Goal: Task Accomplishment & Management: Complete application form

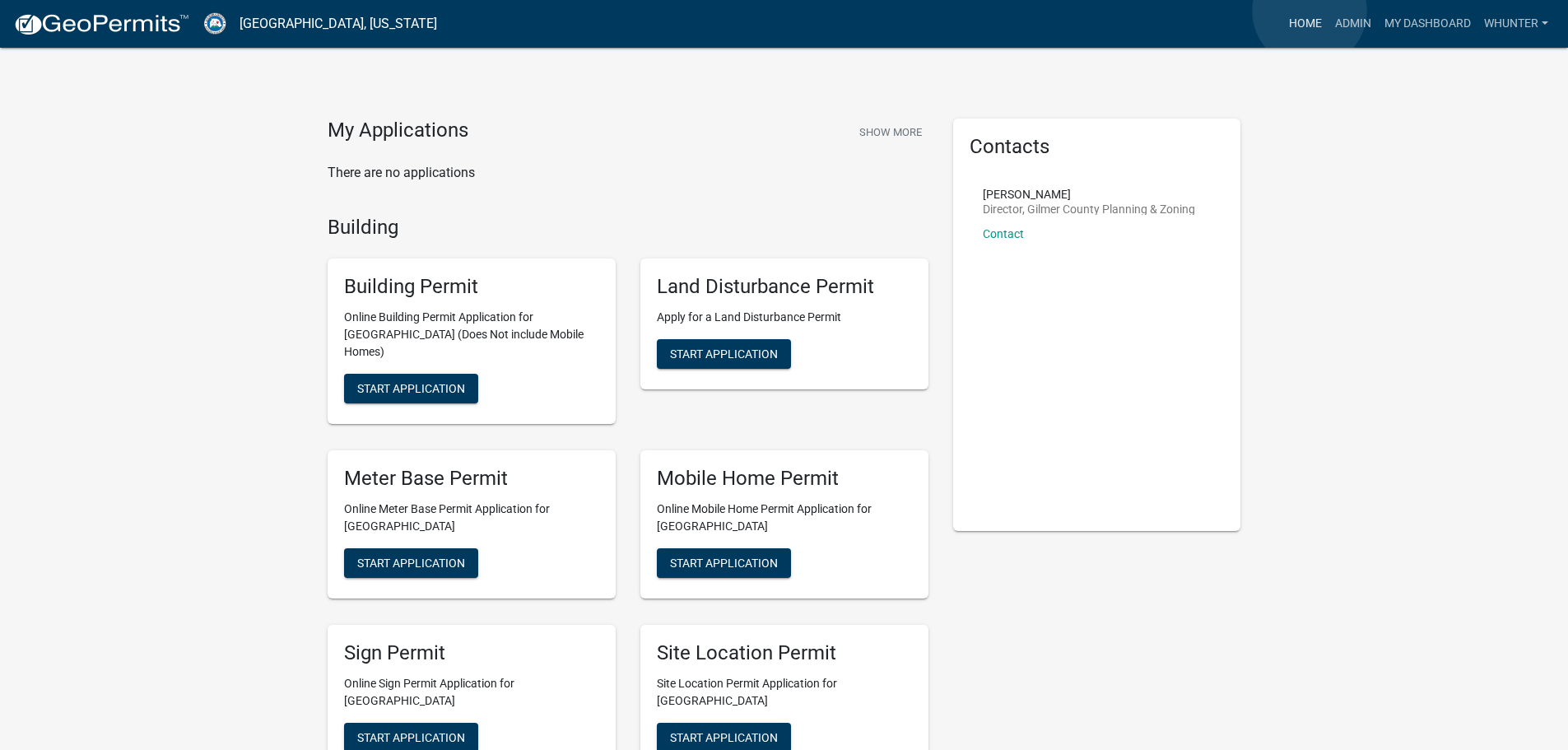
click at [1310, 10] on link "Home" at bounding box center [1305, 23] width 46 height 31
click at [1345, 23] on link "Admin" at bounding box center [1352, 23] width 50 height 31
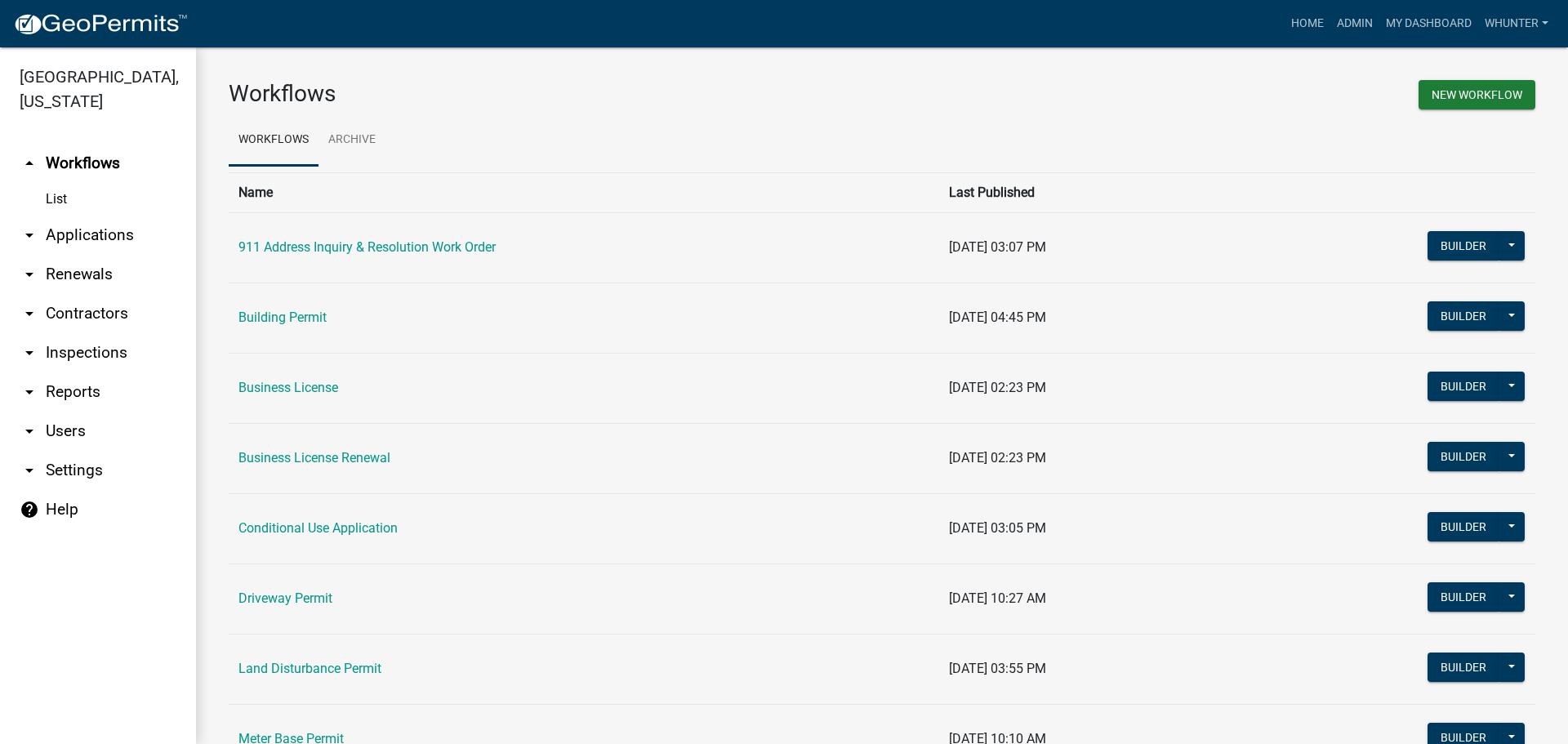
click at [119, 217] on link "arrow_drop_down Applications" at bounding box center [97, 234] width 196 height 39
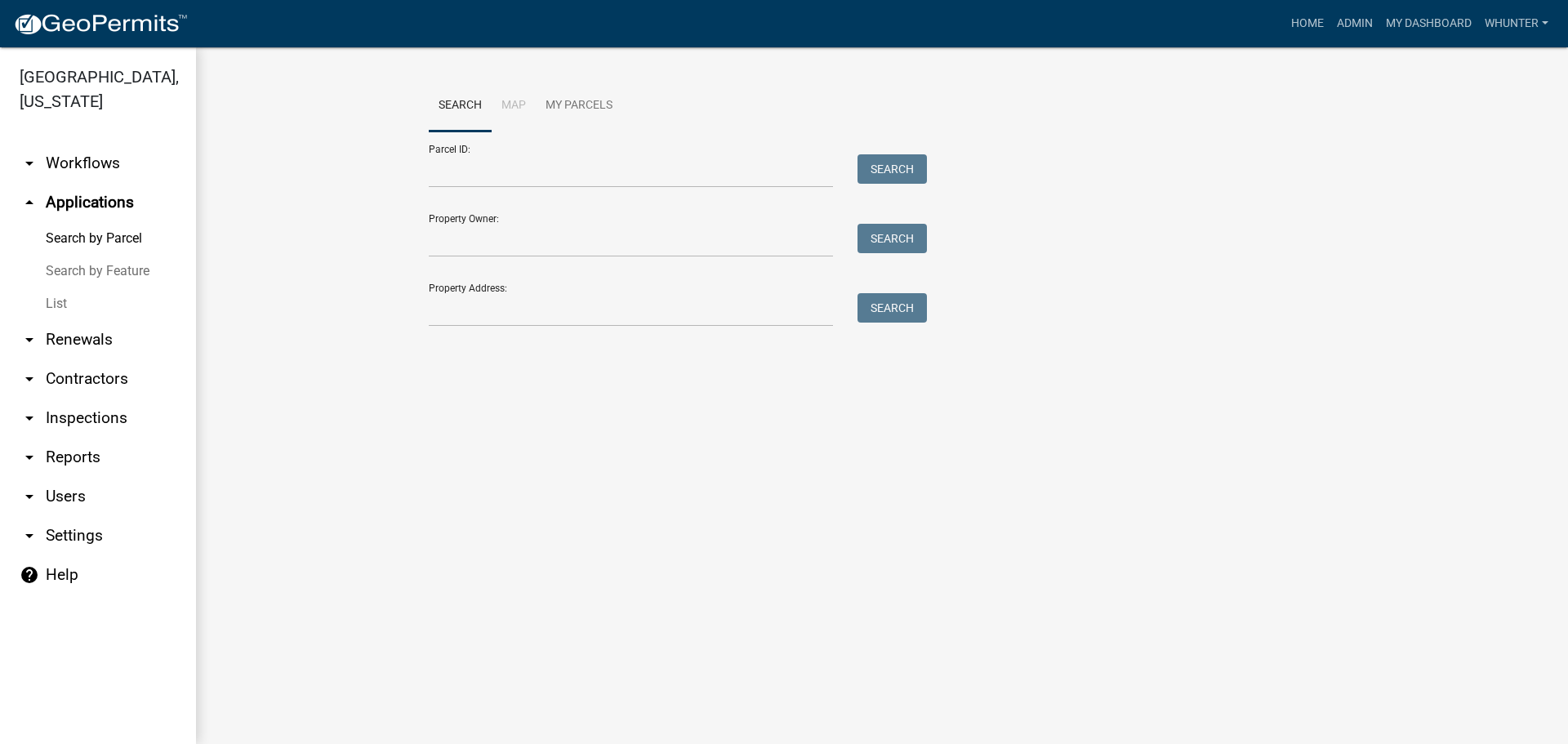
click at [93, 310] on link "List" at bounding box center [97, 303] width 196 height 33
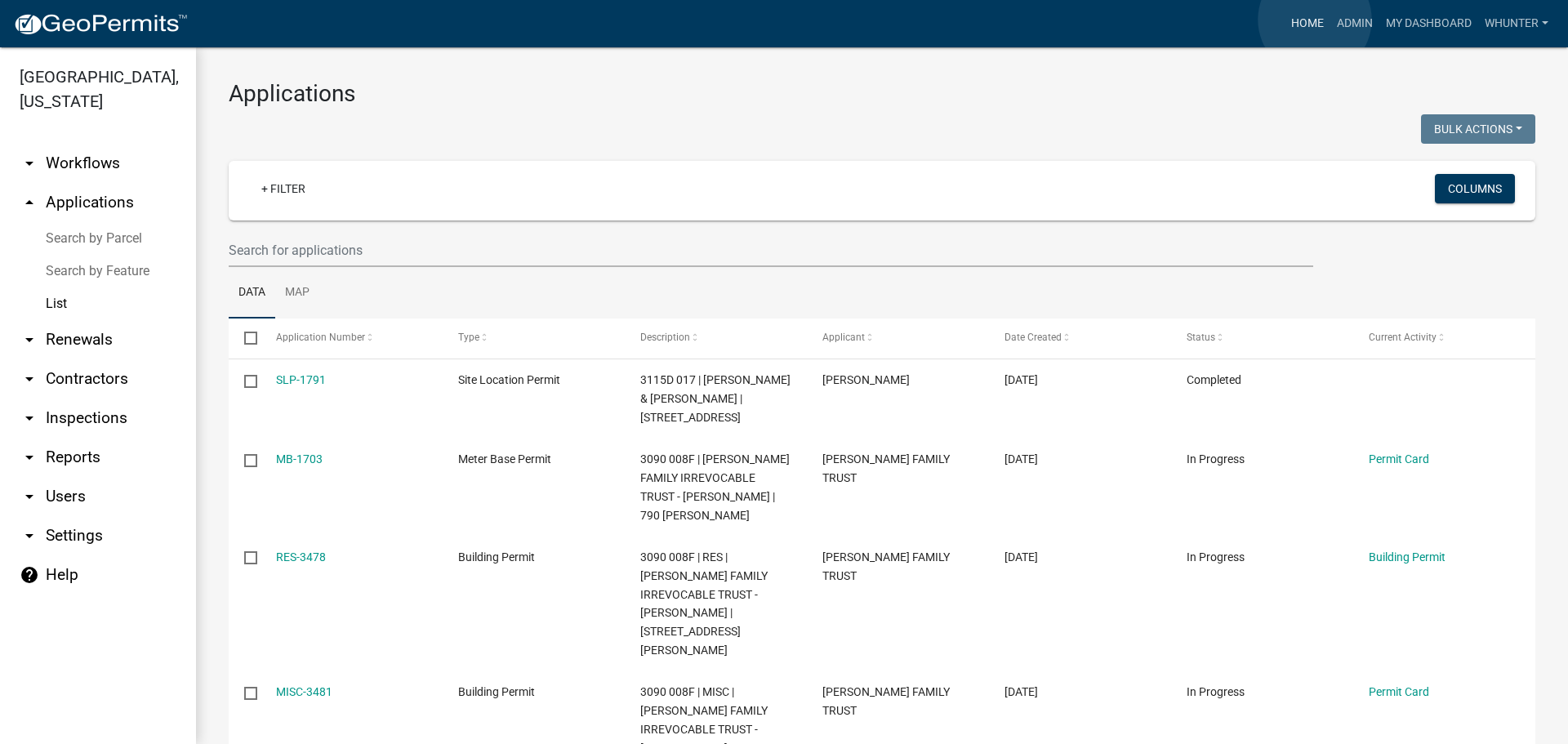
click at [1315, 20] on link "Home" at bounding box center [1308, 23] width 46 height 31
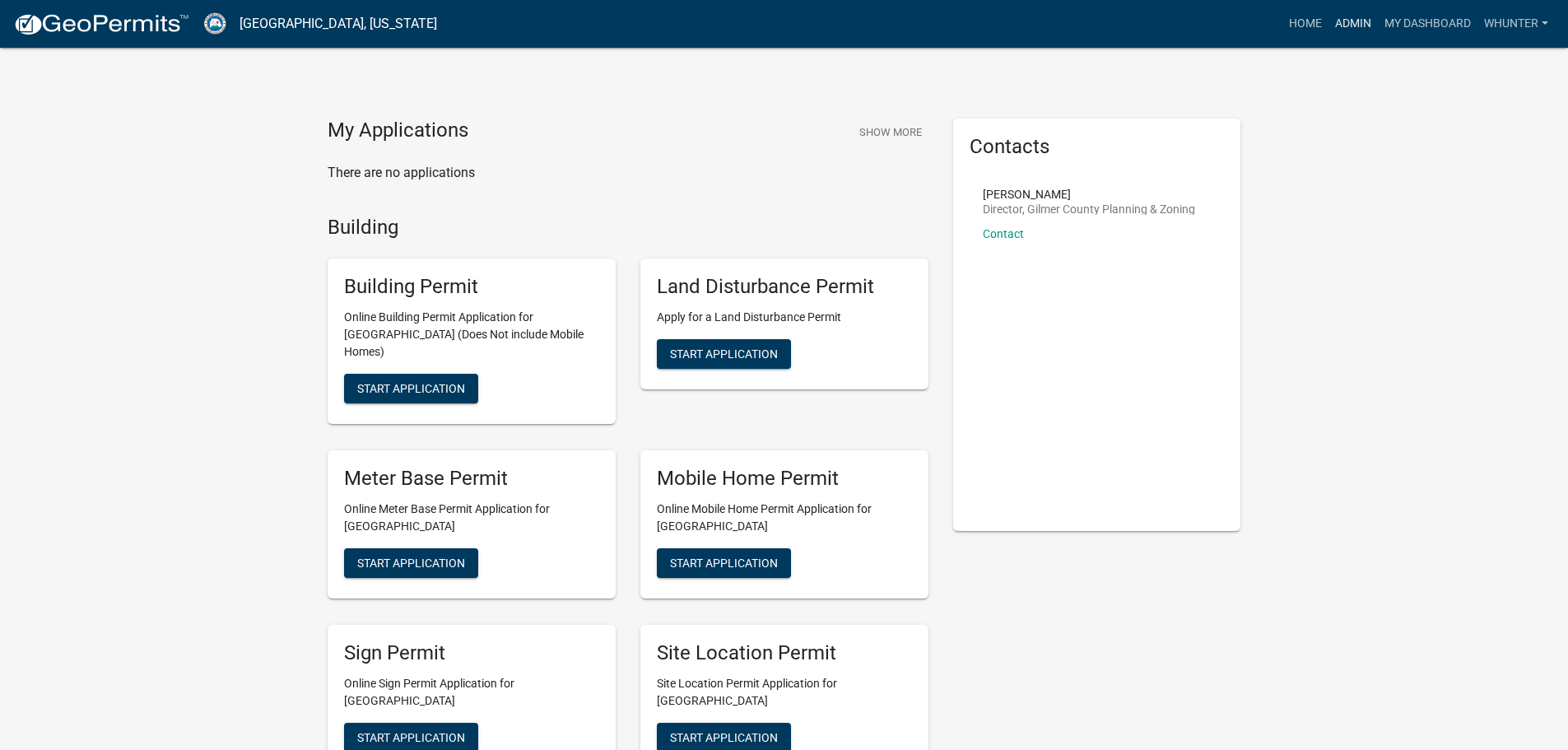
click at [1357, 23] on link "Admin" at bounding box center [1352, 23] width 50 height 31
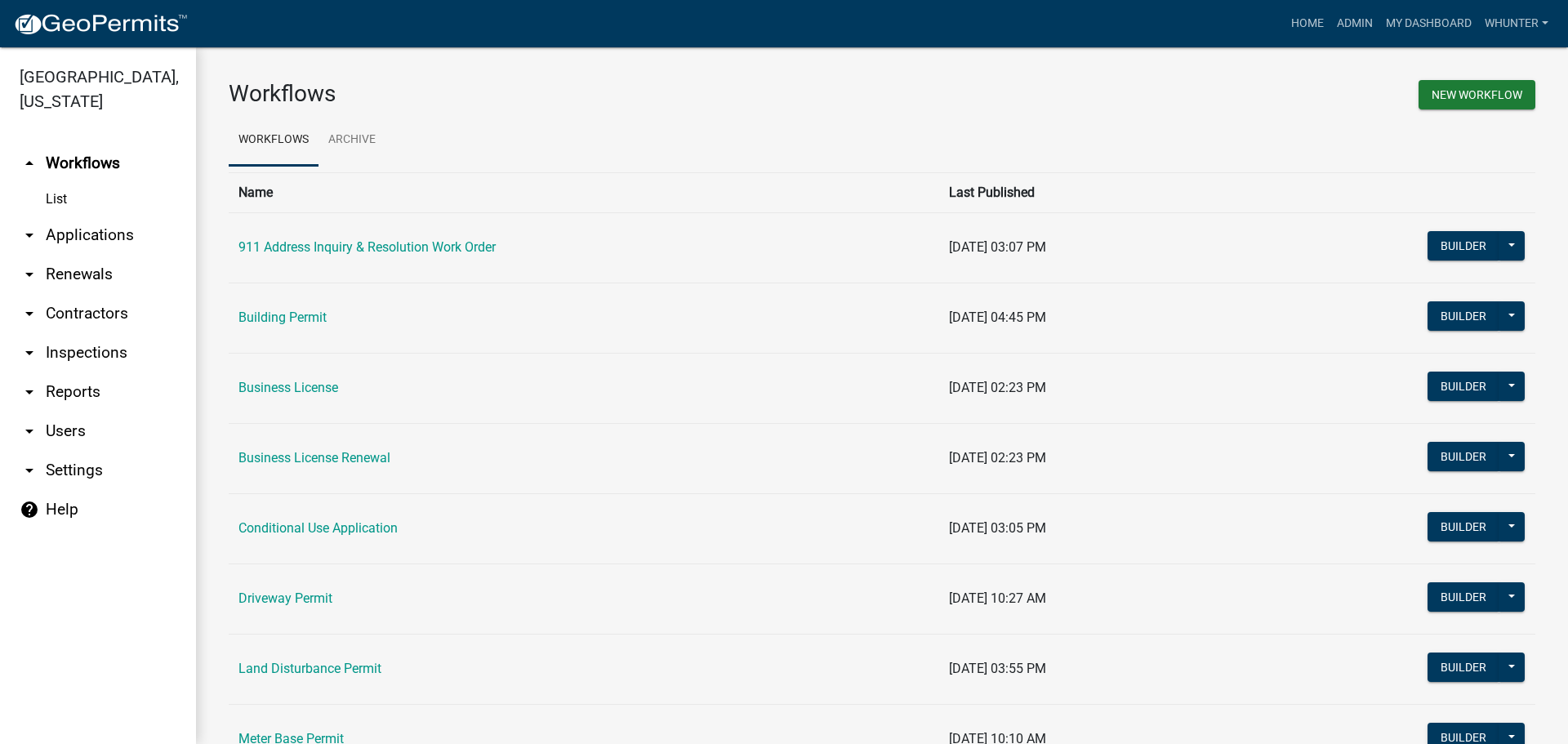
click at [89, 236] on link "arrow_drop_down Applications" at bounding box center [97, 234] width 196 height 39
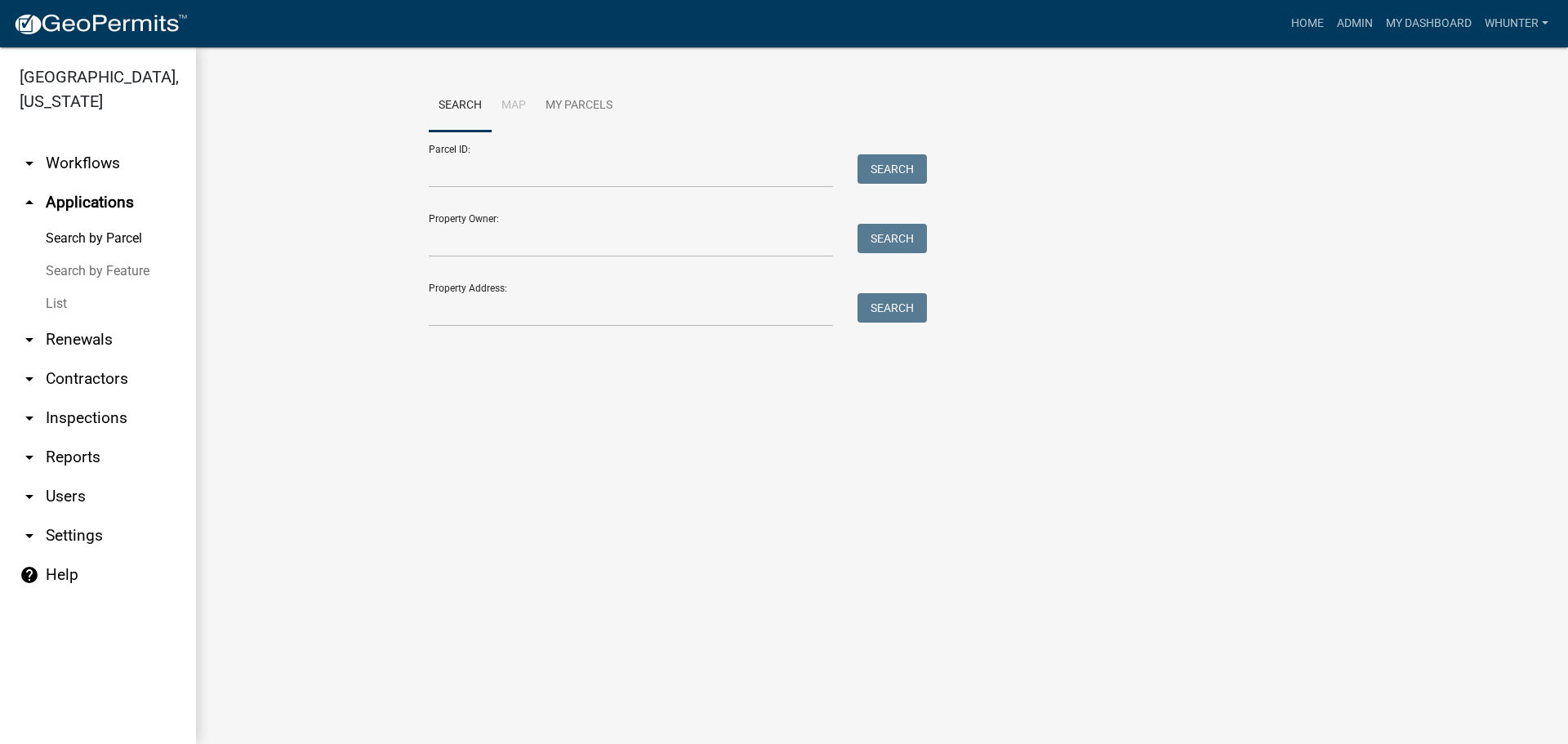
click at [95, 298] on link "List" at bounding box center [97, 303] width 196 height 33
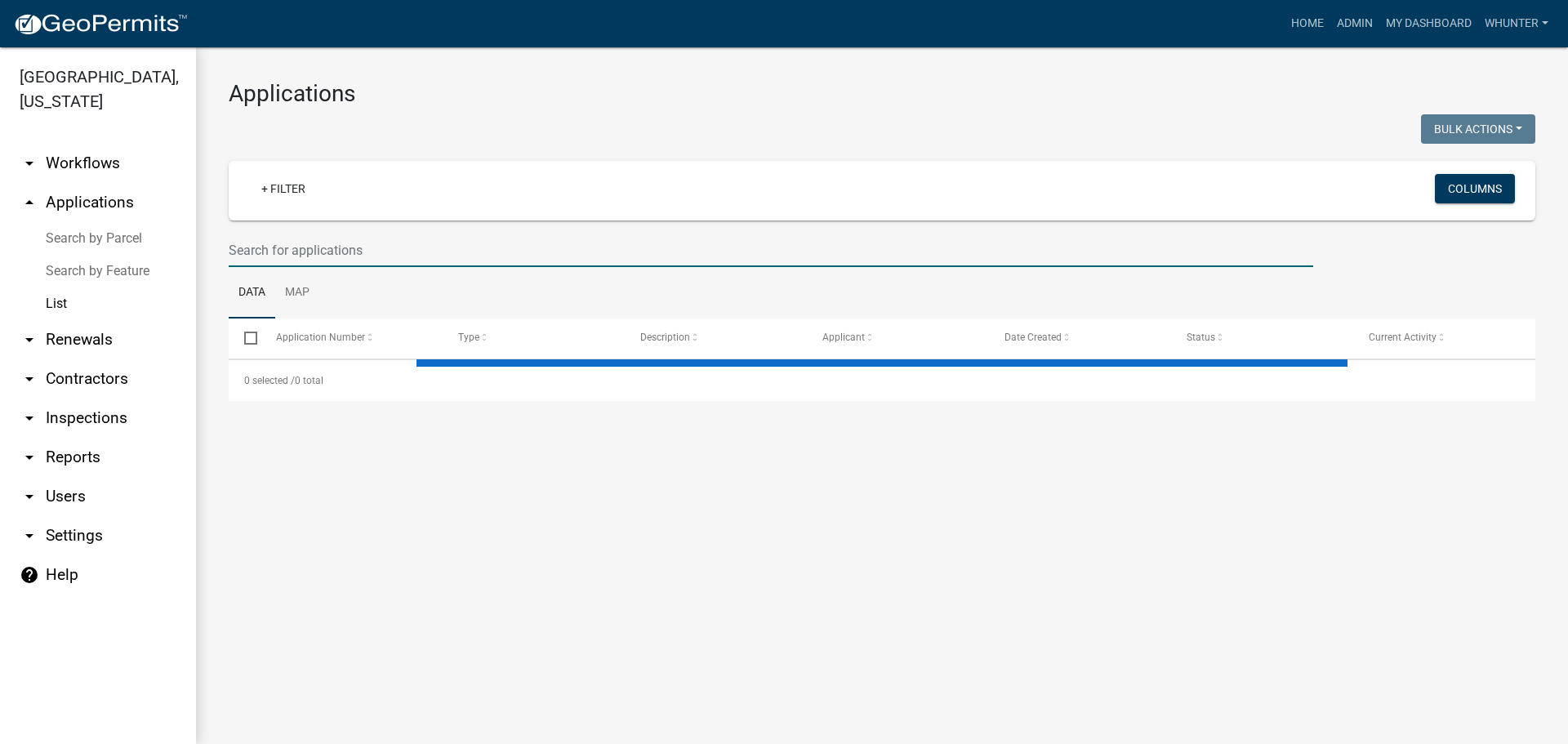
click at [369, 248] on input "text" at bounding box center [771, 250] width 1085 height 34
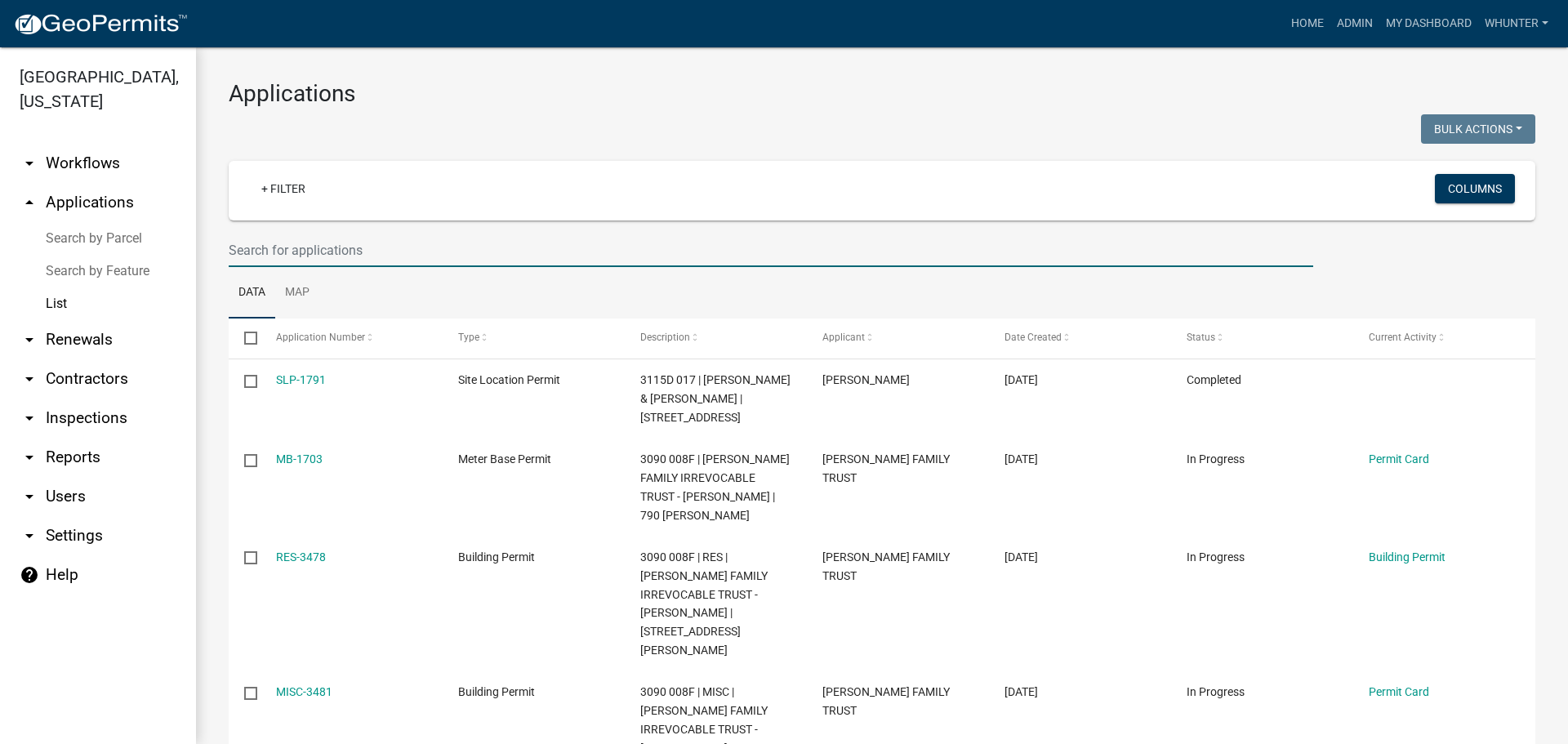
paste input "[STREET_ADDRESS]"
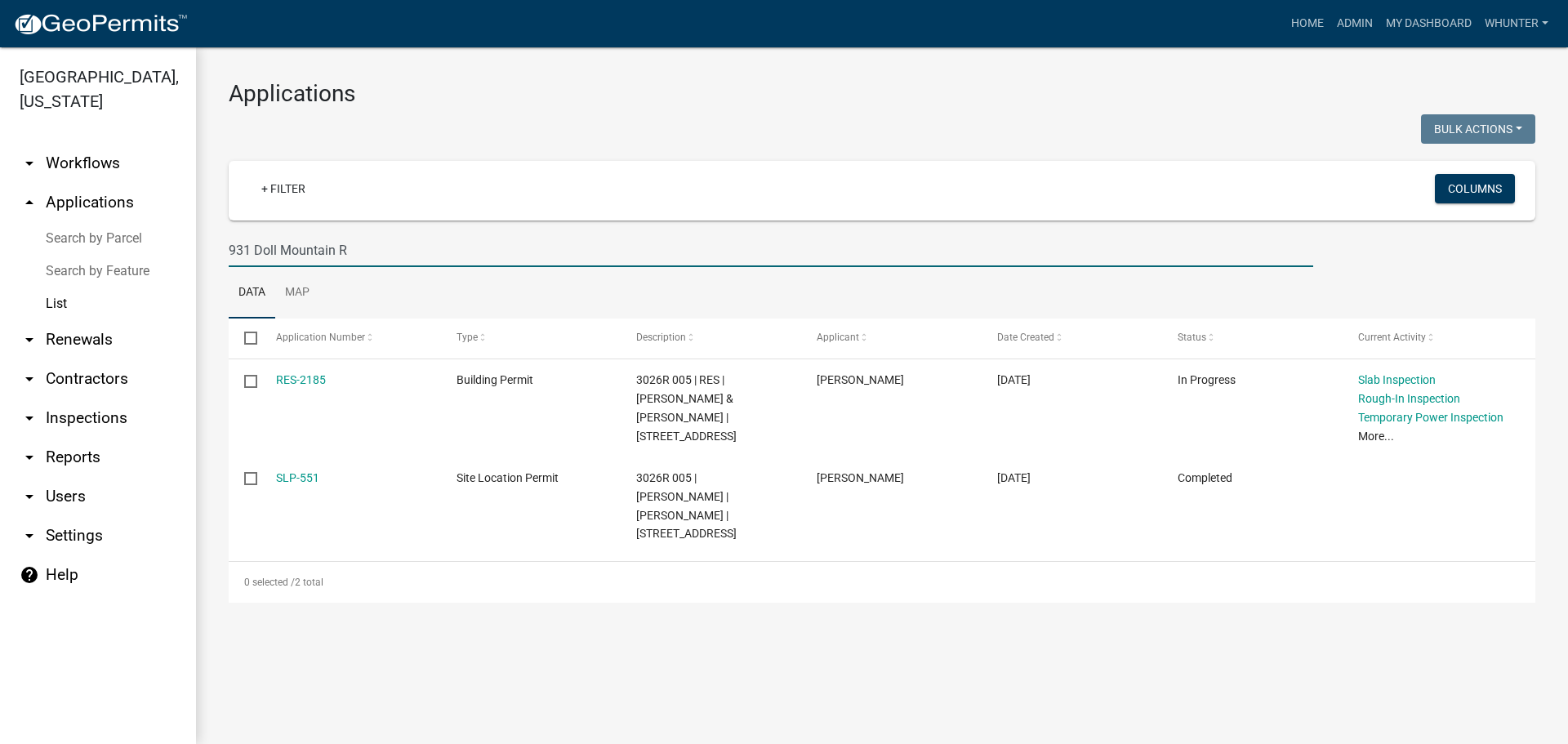
drag, startPoint x: 378, startPoint y: 249, endPoint x: 131, endPoint y: 297, distance: 251.6
click at [0, 246] on div "[GEOGRAPHIC_DATA], [US_STATE] arrow_drop_down Workflows List arrow_drop_up Appl…" at bounding box center [784, 396] width 1568 height 697
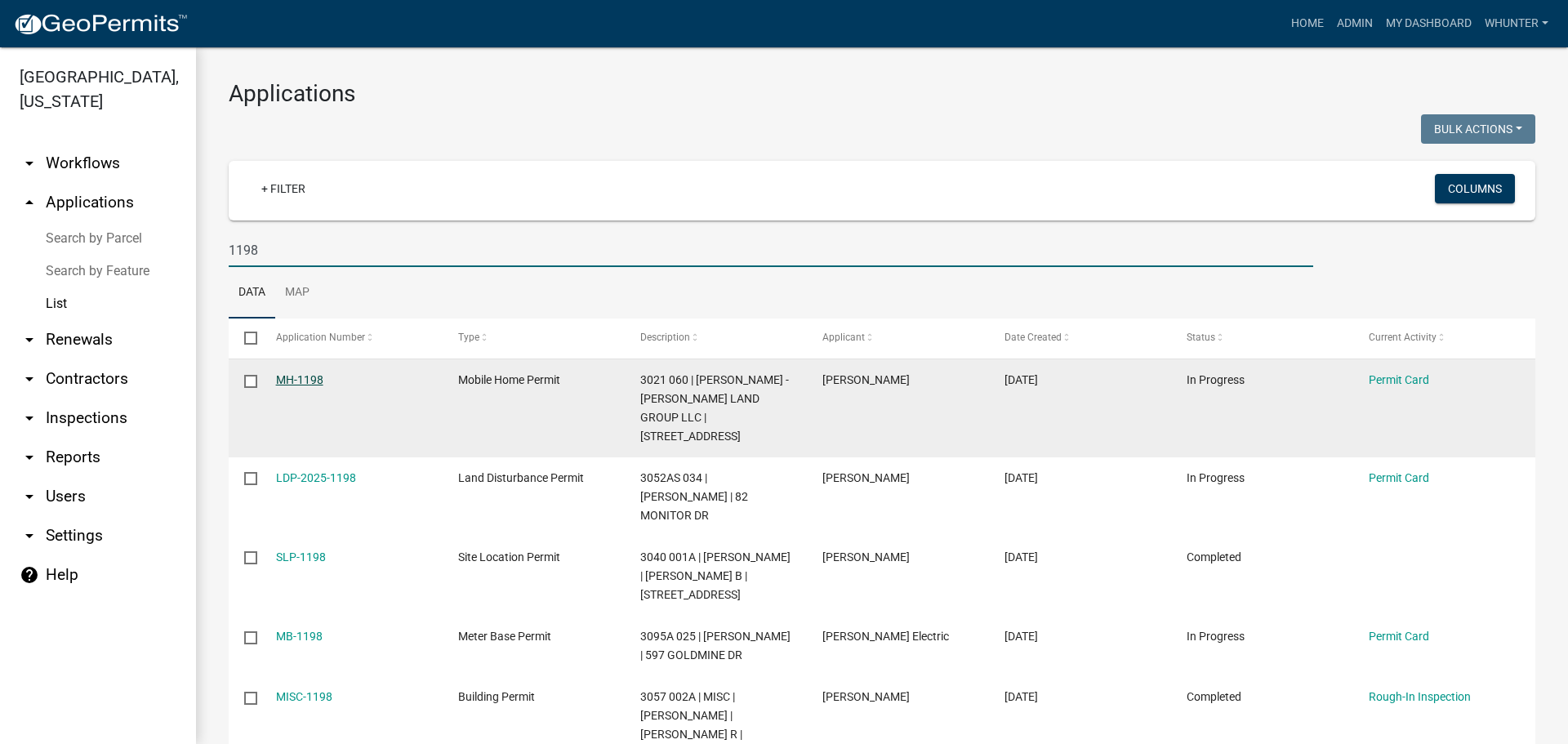
type input "1198"
click at [316, 385] on link "MH-1198" at bounding box center [299, 379] width 47 height 13
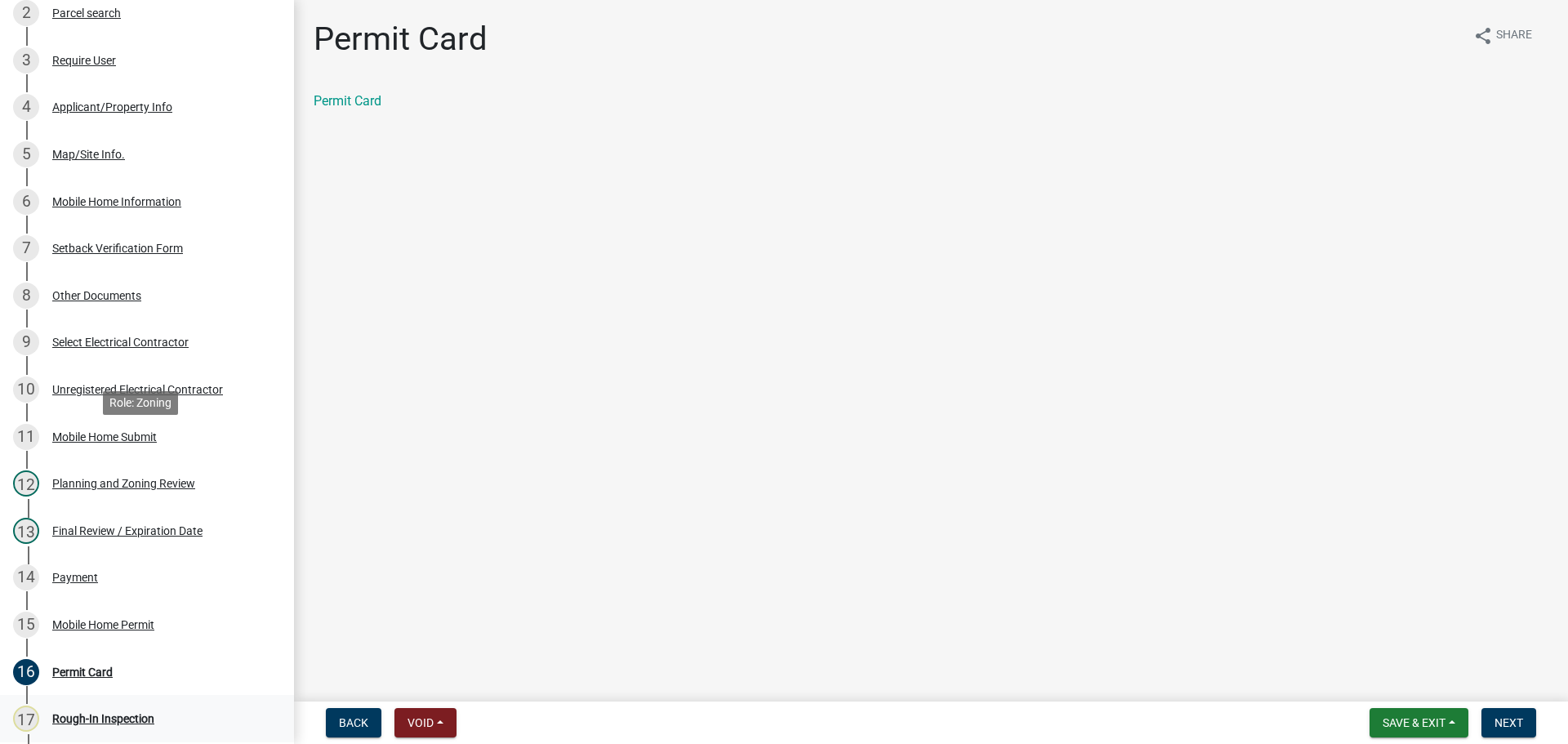
scroll to position [490, 0]
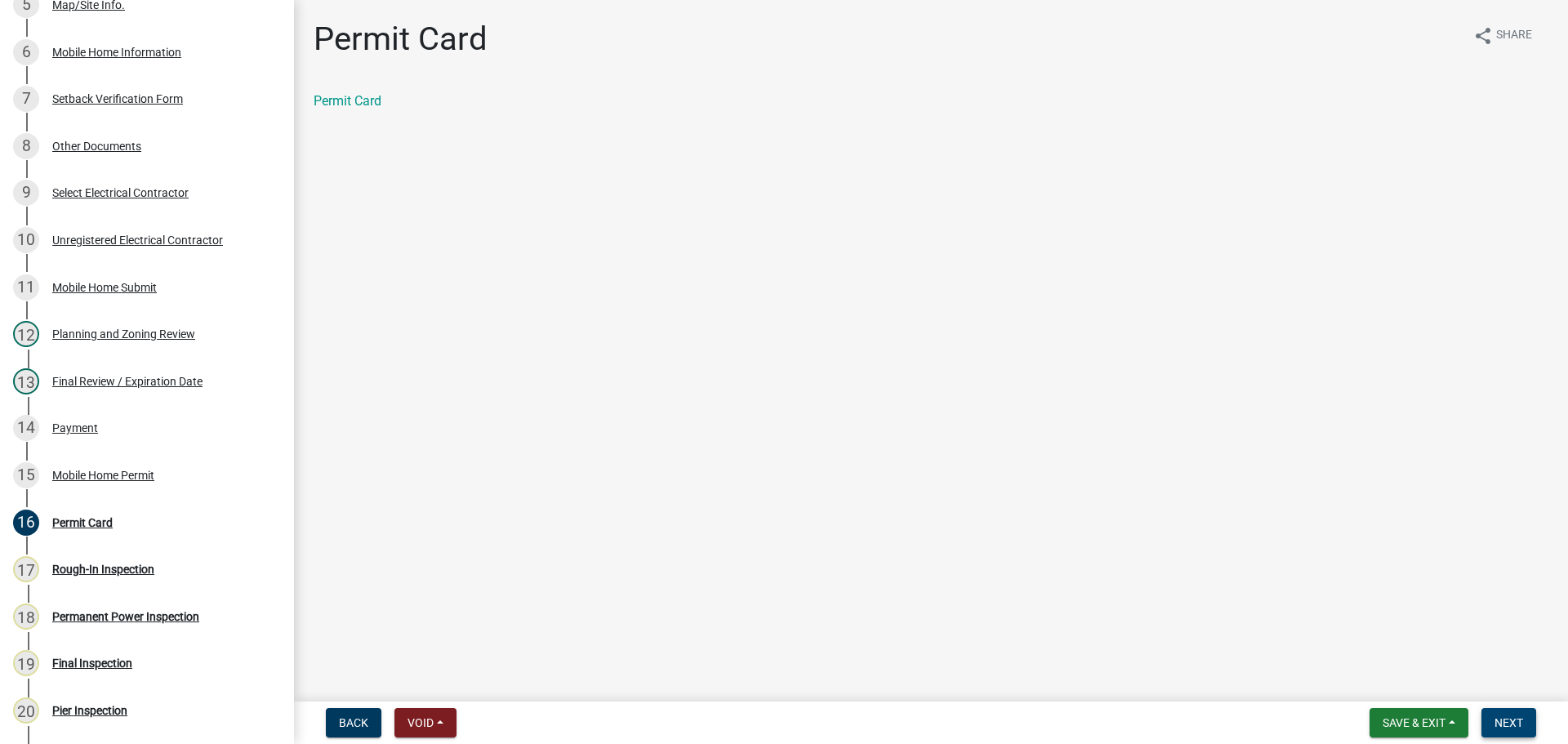
click at [1506, 725] on span "Next" at bounding box center [1508, 722] width 28 height 13
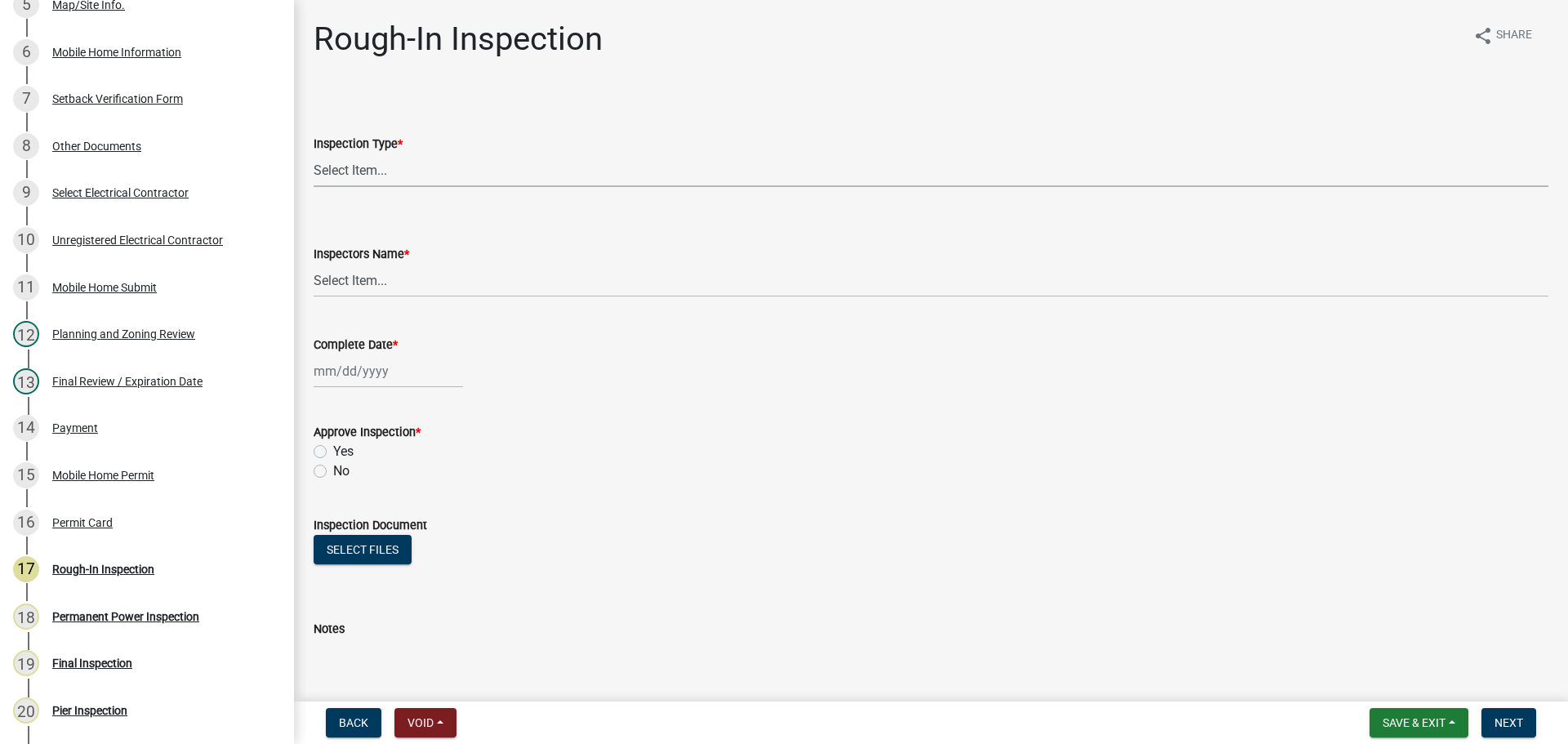
drag, startPoint x: 546, startPoint y: 161, endPoint x: 537, endPoint y: 177, distance: 18.4
click at [546, 161] on select "Select Item... Rough-In" at bounding box center [931, 170] width 1235 height 34
click at [314, 153] on select "Select Item... Rough-In" at bounding box center [931, 170] width 1235 height 34
select select "144a2717-66e5-431d-b8b7-2eccda554f40"
click at [522, 277] on select "Select Item... [PERSON_NAME] ([PERSON_NAME]) [PERSON_NAME] ([PERSON_NAME]) Engi…" at bounding box center [931, 280] width 1235 height 34
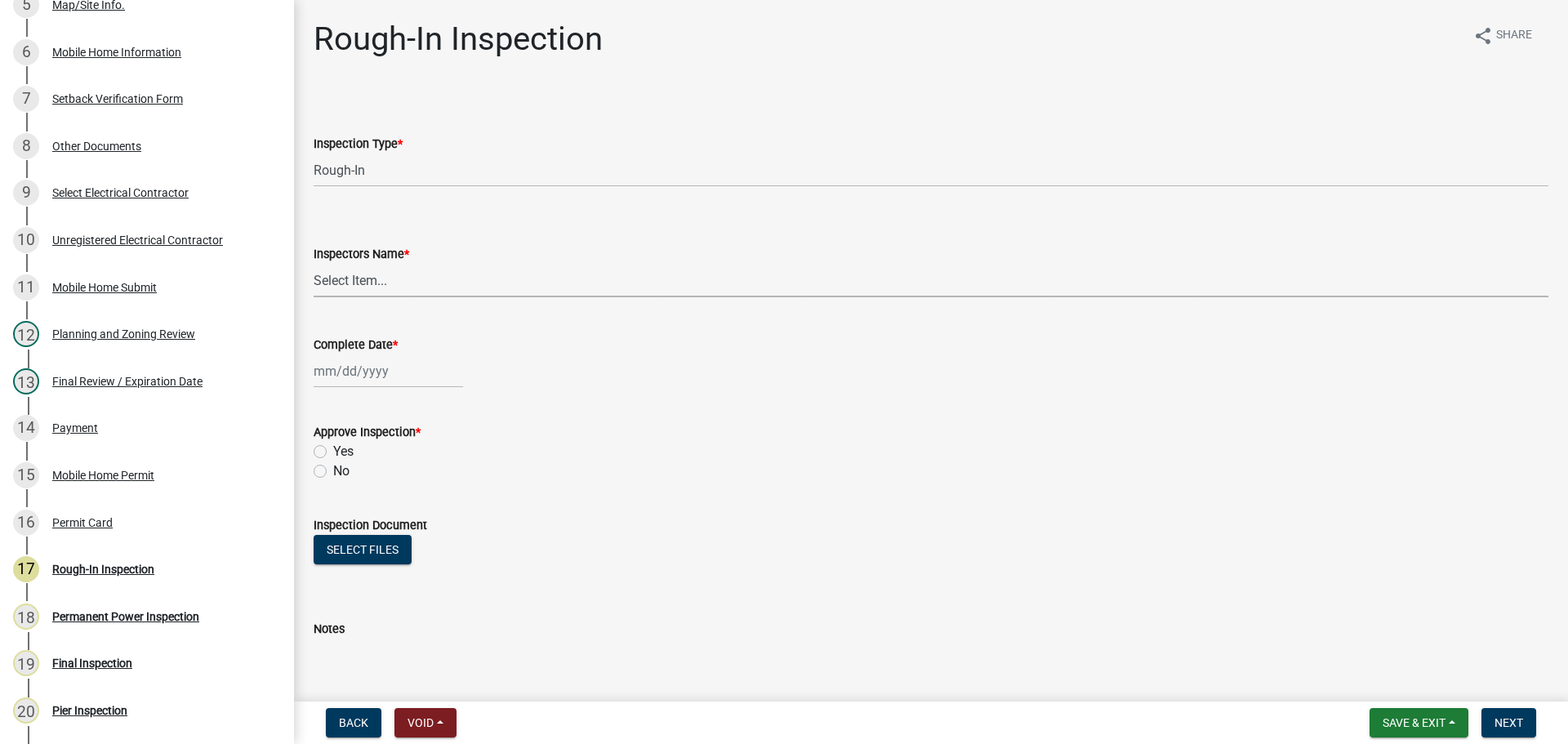
select select "b7f275ba-f507-42fd-b9cd-cd9544451c64"
click at [314, 264] on select "Select Item... [PERSON_NAME] ([PERSON_NAME]) [PERSON_NAME] ([PERSON_NAME]) Engi…" at bounding box center [931, 280] width 1235 height 34
click at [391, 400] on wm-data-entity-input "Complete Date *" at bounding box center [931, 357] width 1235 height 91
select select "9"
select select "2025"
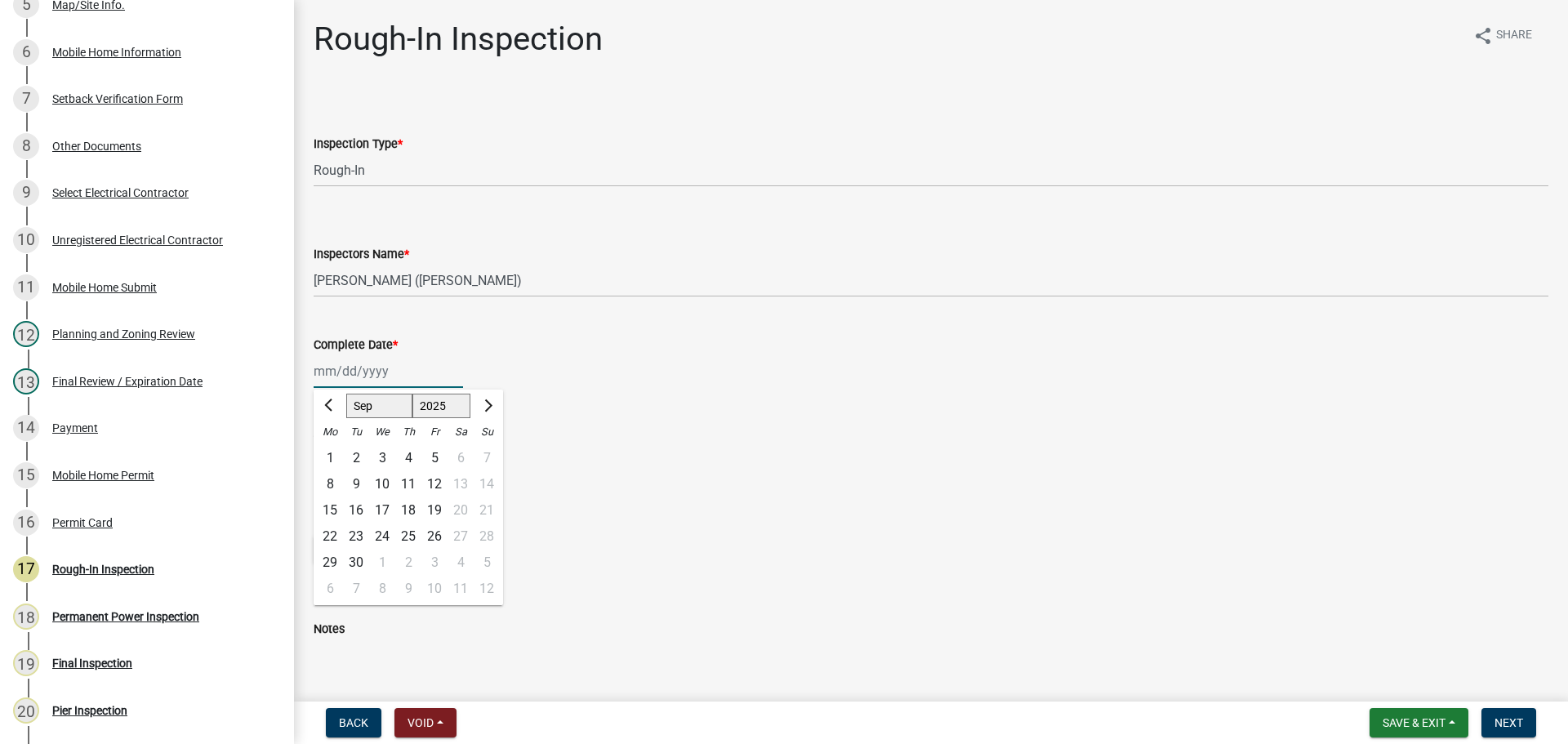
click at [388, 376] on div "[PERSON_NAME] Feb Mar Apr [PERSON_NAME][DATE] Oct Nov [DATE] 1526 1527 1528 152…" at bounding box center [388, 371] width 149 height 34
click at [368, 398] on select "Jan Feb Mar Apr May Jun [DATE] Aug Sep Oct Nov Dec" at bounding box center [379, 405] width 66 height 24
select select "7"
click at [347, 393] on select "Jan Feb Mar Apr May Jun [DATE] Aug Sep Oct Nov Dec" at bounding box center [379, 405] width 66 height 24
click at [360, 453] on div "1" at bounding box center [356, 458] width 26 height 26
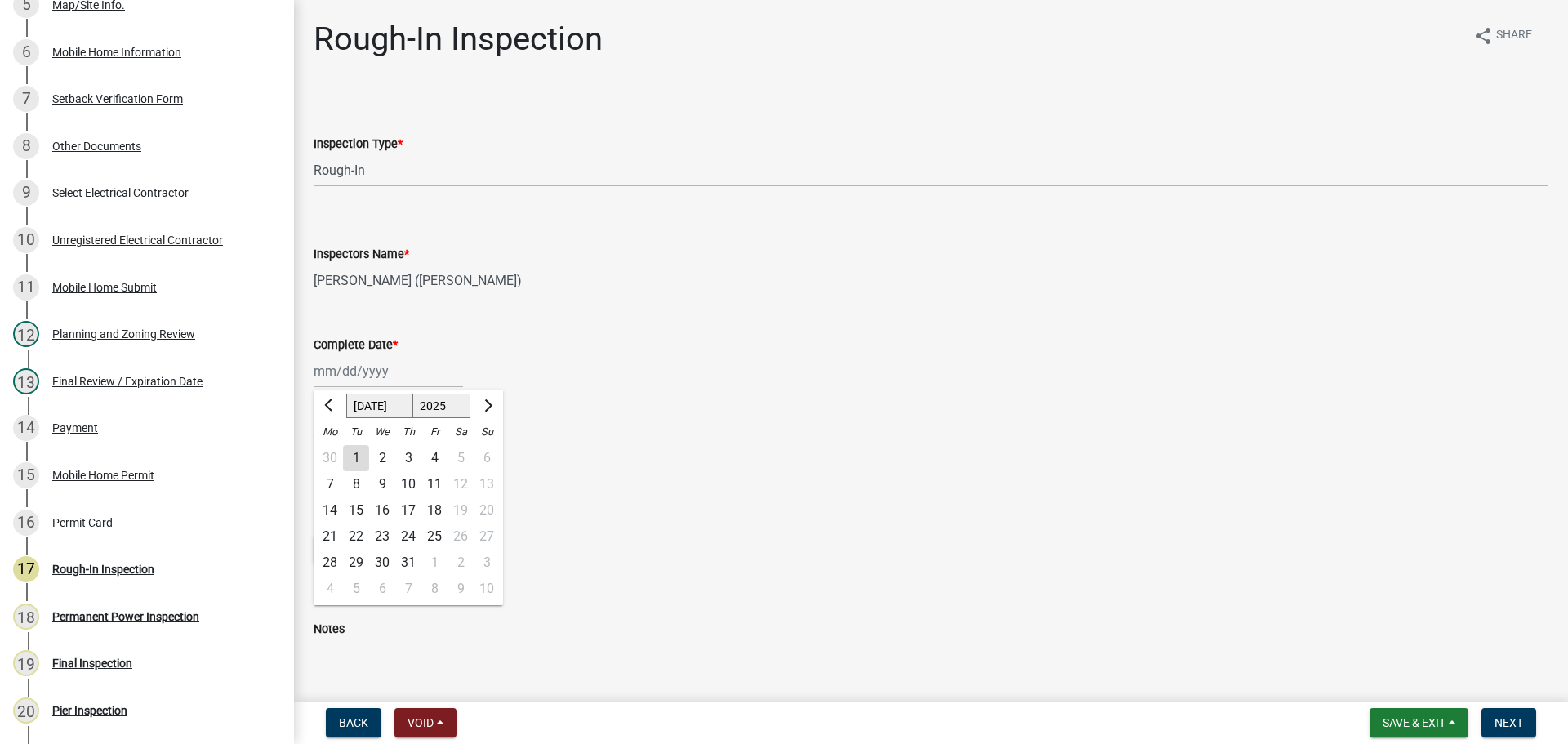
type input "[DATE]"
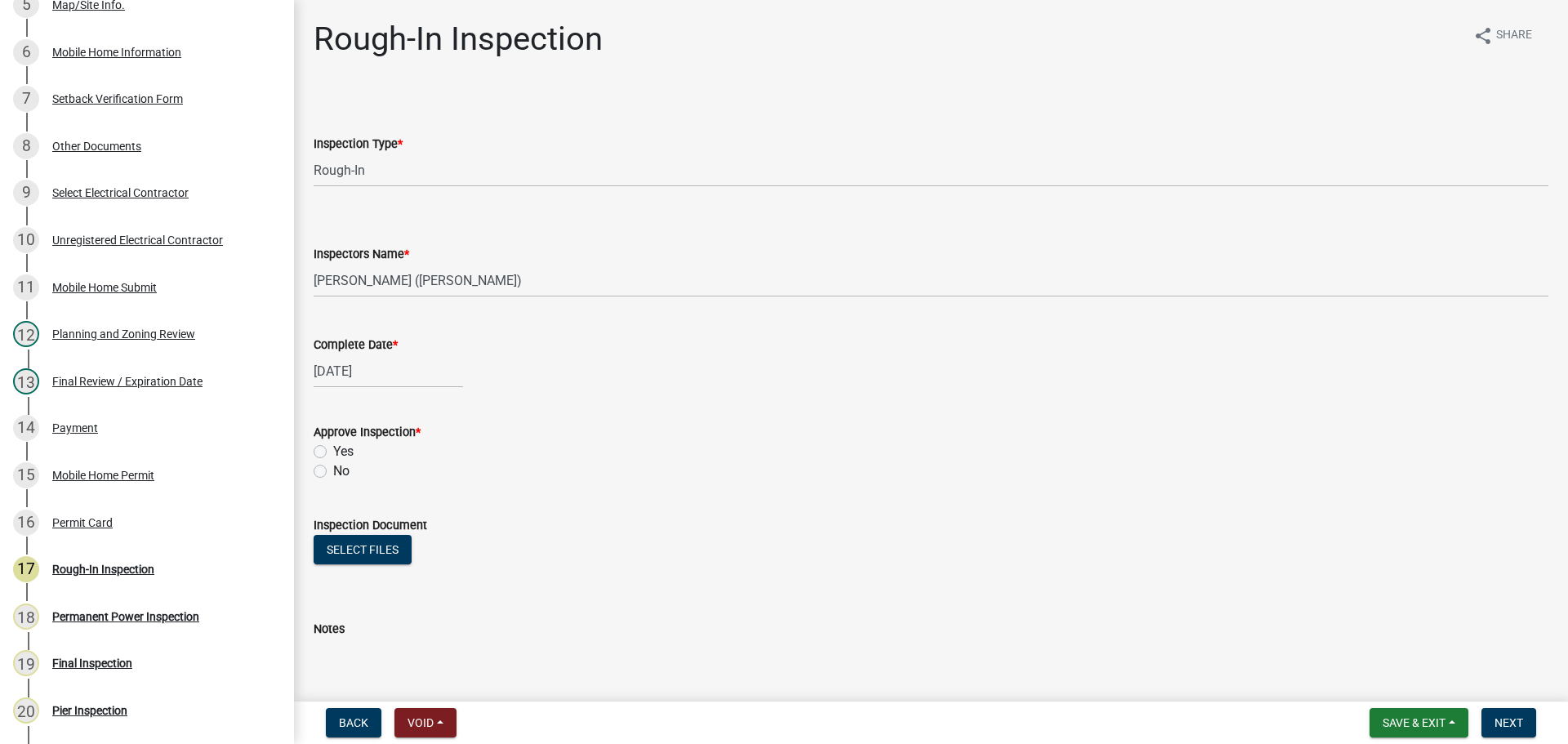
click at [347, 451] on label "Yes" at bounding box center [343, 451] width 21 height 20
click at [344, 451] on input "Yes" at bounding box center [338, 447] width 10 height 10
radio input "true"
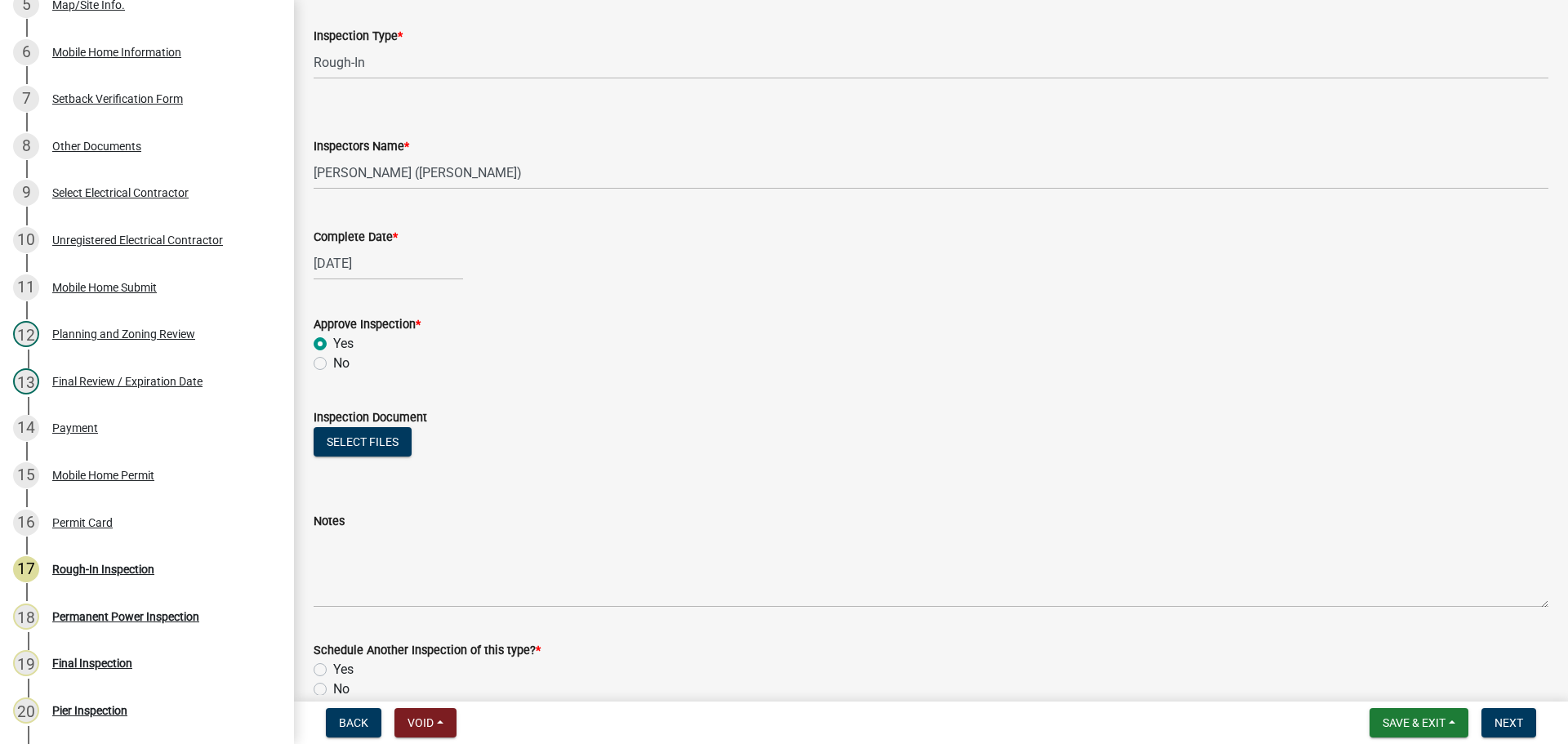
scroll to position [191, 0]
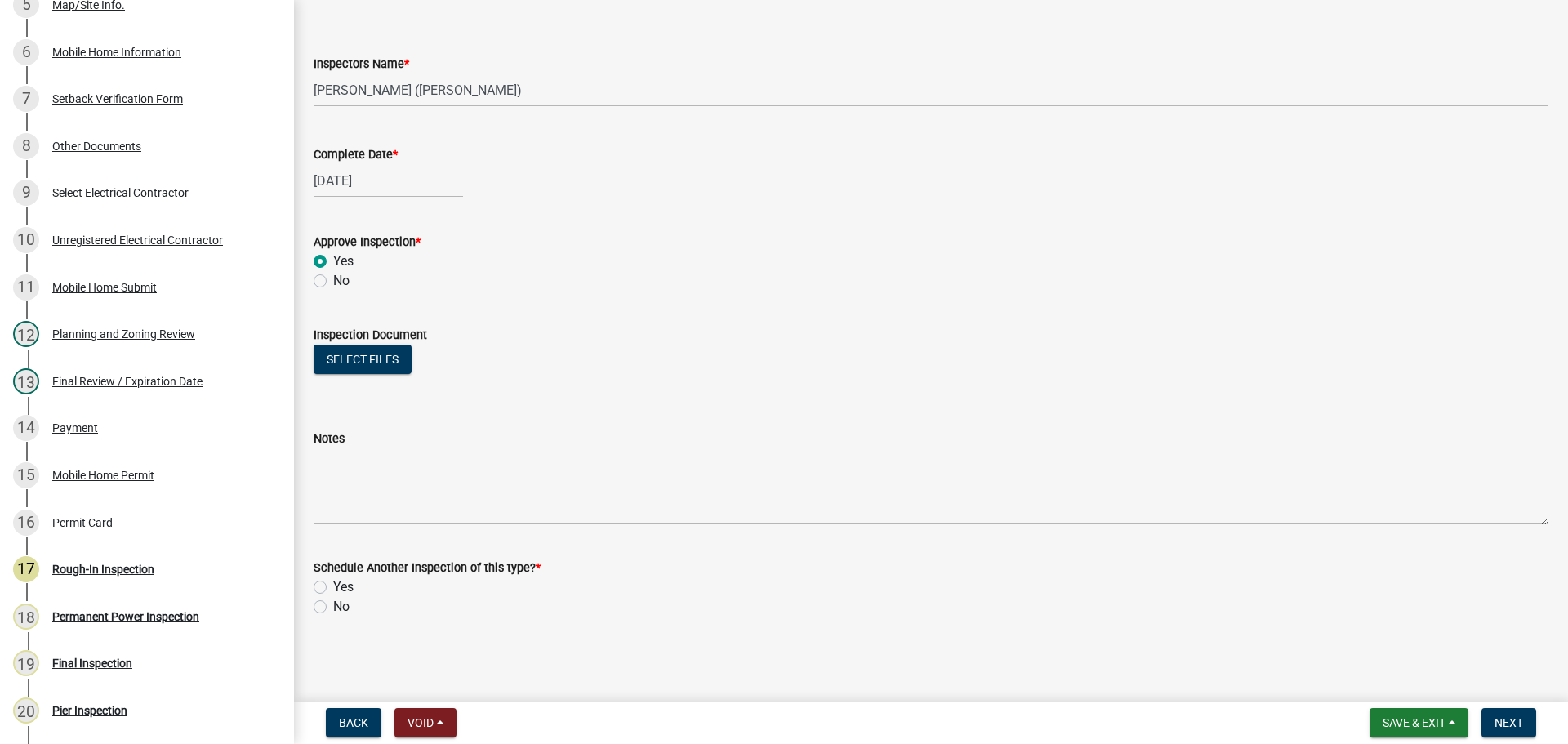
click at [331, 605] on div "No" at bounding box center [931, 606] width 1235 height 20
click at [338, 607] on label "No" at bounding box center [341, 606] width 16 height 20
click at [338, 607] on input "No" at bounding box center [338, 602] width 10 height 10
radio input "true"
click at [1513, 725] on span "Next" at bounding box center [1508, 722] width 28 height 13
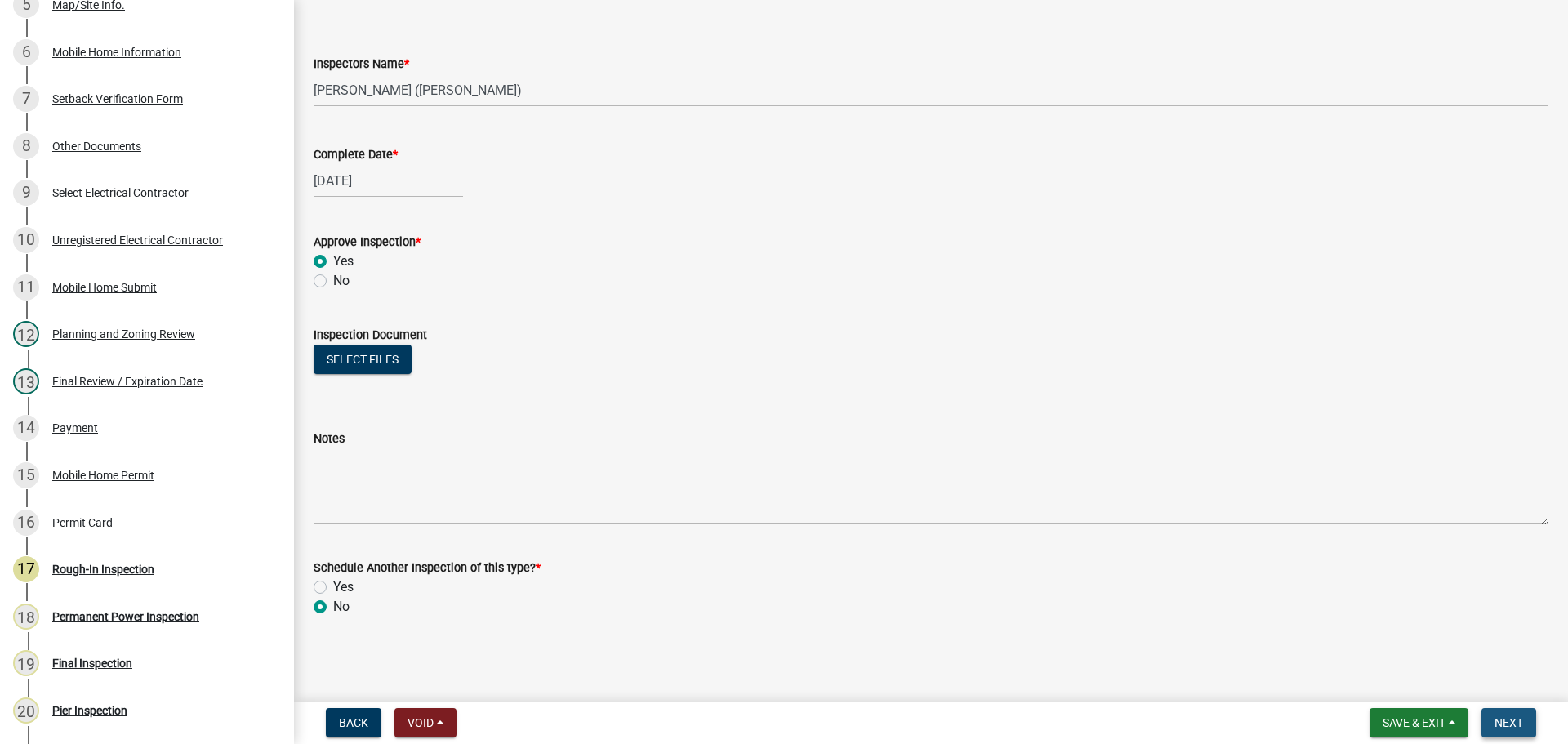
scroll to position [0, 0]
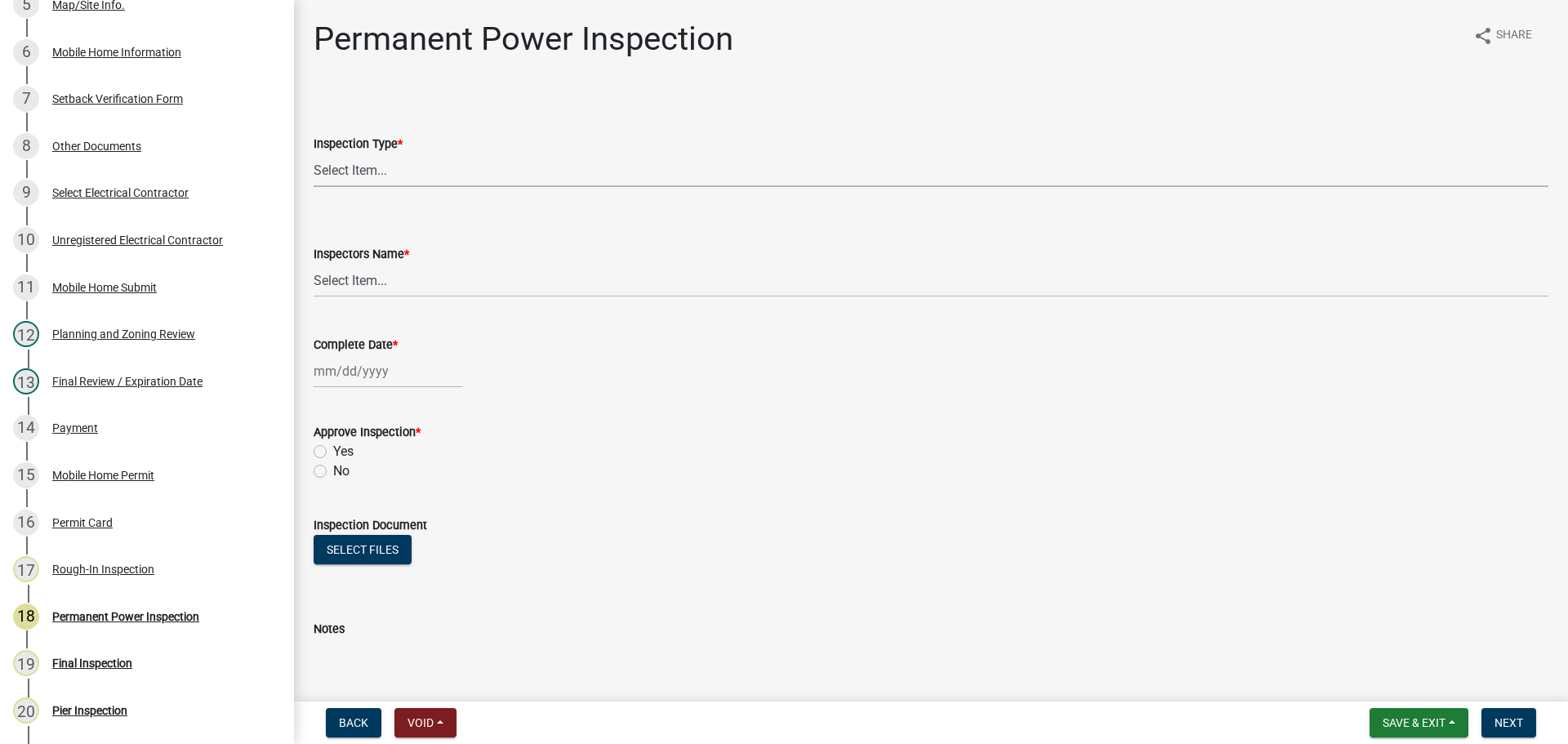
click at [425, 155] on select "Select Item... Permanent Power" at bounding box center [931, 170] width 1235 height 34
click at [314, 153] on select "Select Item... Permanent Power" at bounding box center [931, 170] width 1235 height 34
select select "08dc4791-66c6-4c86-9d3e-afcbe29d4e52"
click at [408, 274] on select "Select Item... [PERSON_NAME] ([PERSON_NAME]) [PERSON_NAME] ([PERSON_NAME]) Engi…" at bounding box center [931, 280] width 1235 height 34
select select "b7f275ba-f507-42fd-b9cd-cd9544451c64"
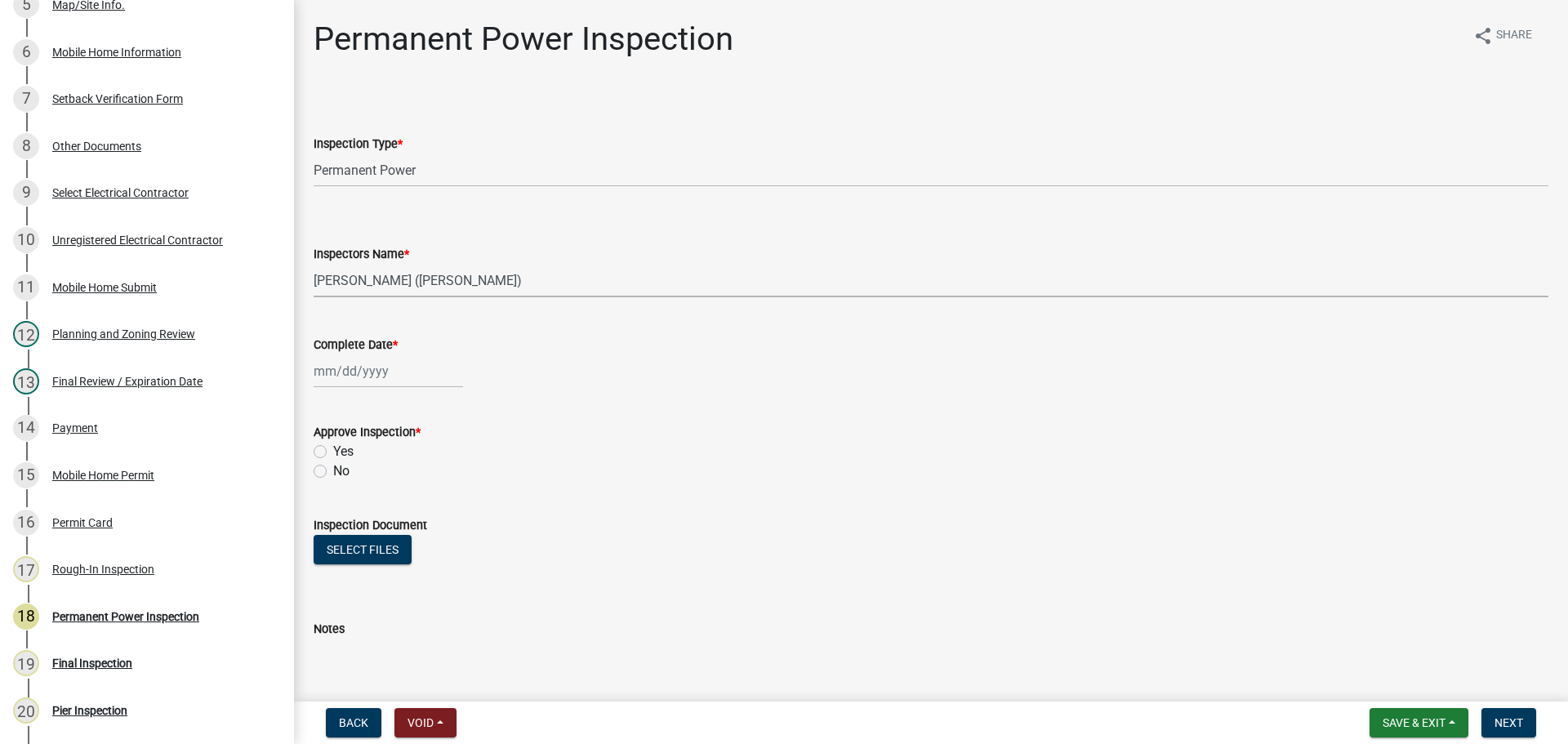
click at [314, 264] on select "Select Item... [PERSON_NAME] ([PERSON_NAME]) [PERSON_NAME] ([PERSON_NAME]) Engi…" at bounding box center [931, 280] width 1235 height 34
click at [376, 366] on div at bounding box center [388, 371] width 149 height 34
select select "9"
select select "2025"
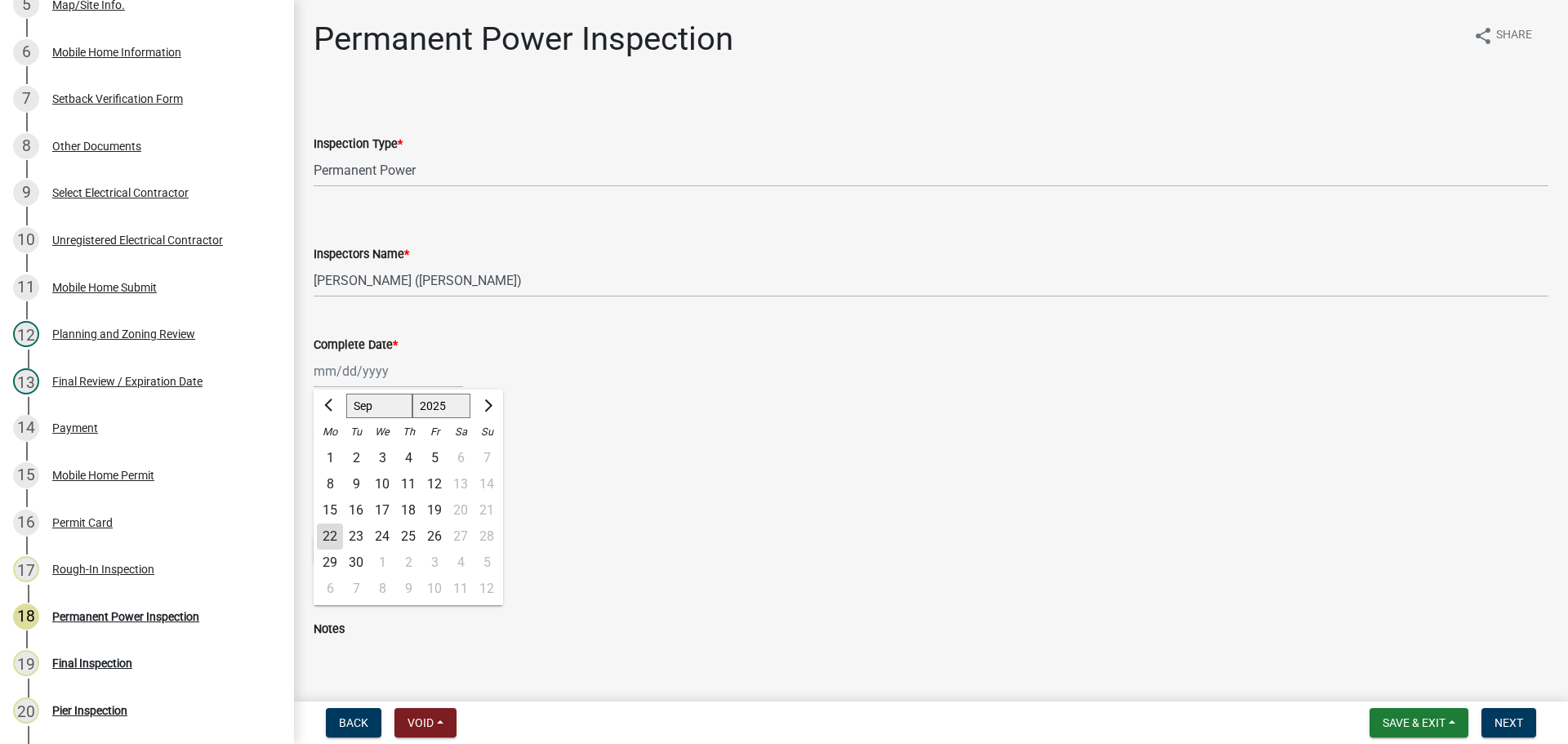
click at [384, 405] on select "Jan Feb Mar Apr May Jun [DATE] Aug Sep Oct Nov Dec" at bounding box center [379, 405] width 66 height 24
select select "7"
click at [347, 393] on select "Jan Feb Mar Apr May Jun [DATE] Aug Sep Oct Nov Dec" at bounding box center [379, 405] width 66 height 24
click at [361, 453] on div "1" at bounding box center [356, 458] width 26 height 26
type input "[DATE]"
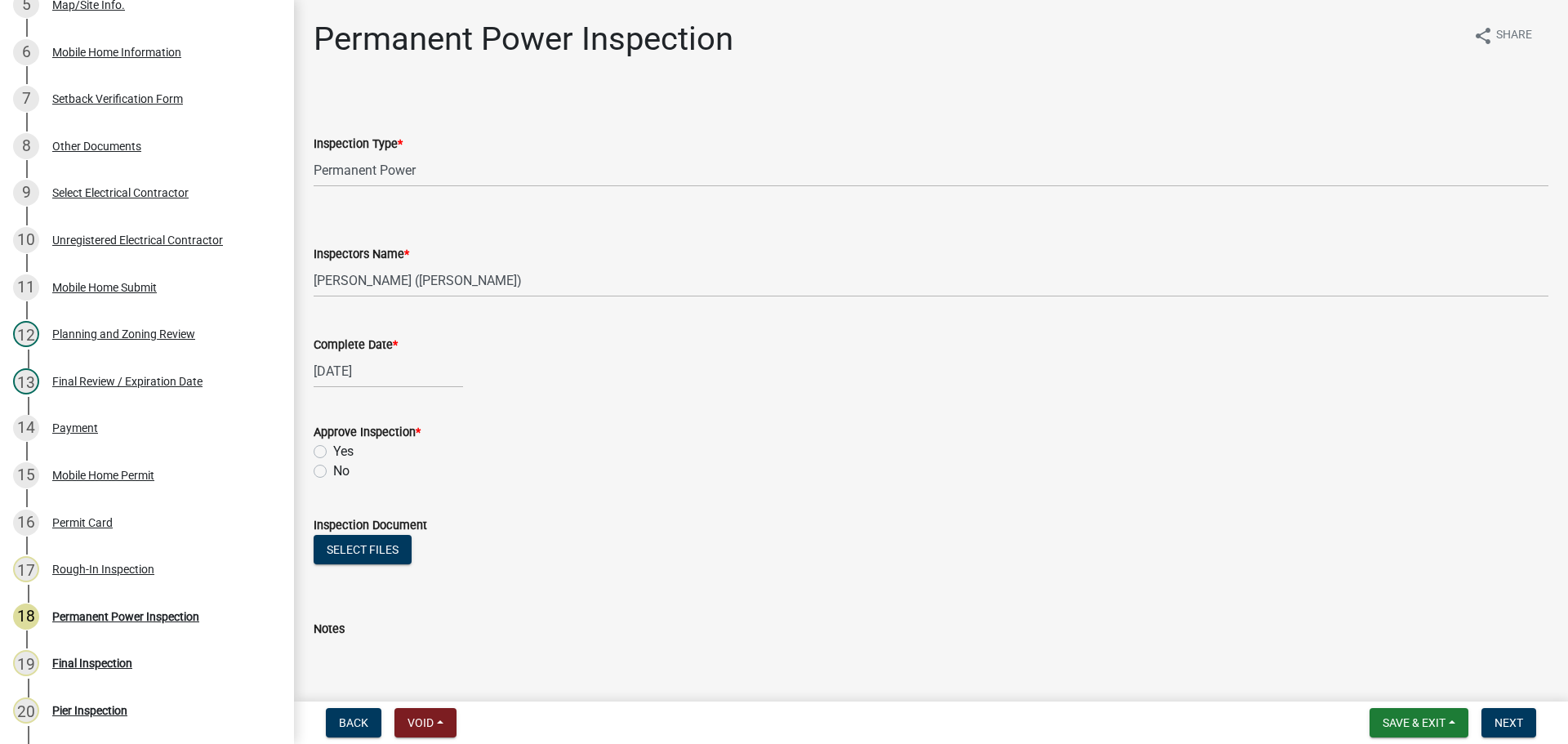
click at [337, 451] on label "Yes" at bounding box center [343, 451] width 21 height 20
click at [337, 451] on input "Yes" at bounding box center [338, 447] width 10 height 10
radio input "true"
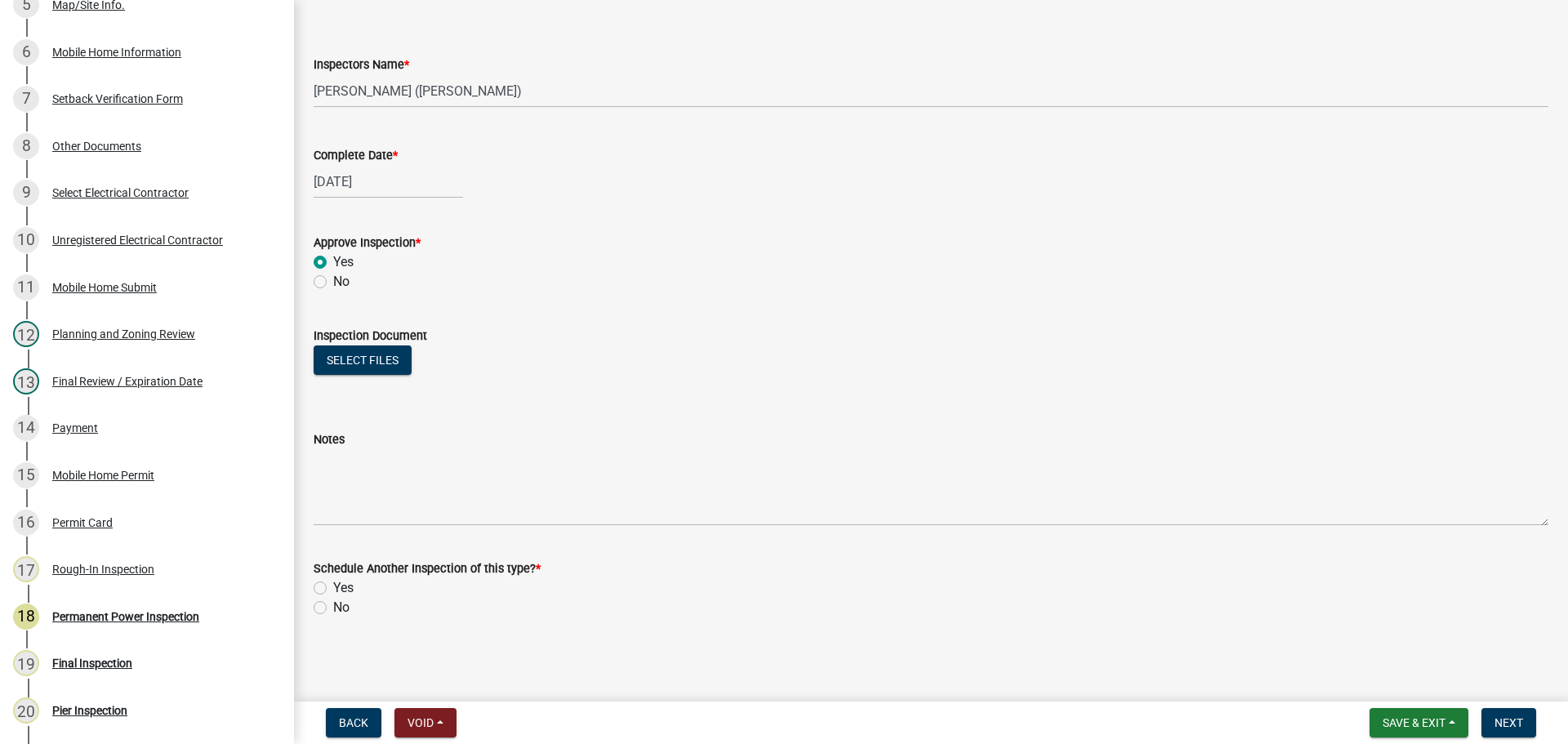
scroll to position [191, 0]
click at [330, 600] on div "No" at bounding box center [931, 606] width 1235 height 20
click at [334, 608] on label "No" at bounding box center [341, 606] width 16 height 20
click at [334, 608] on input "No" at bounding box center [338, 602] width 10 height 10
radio input "true"
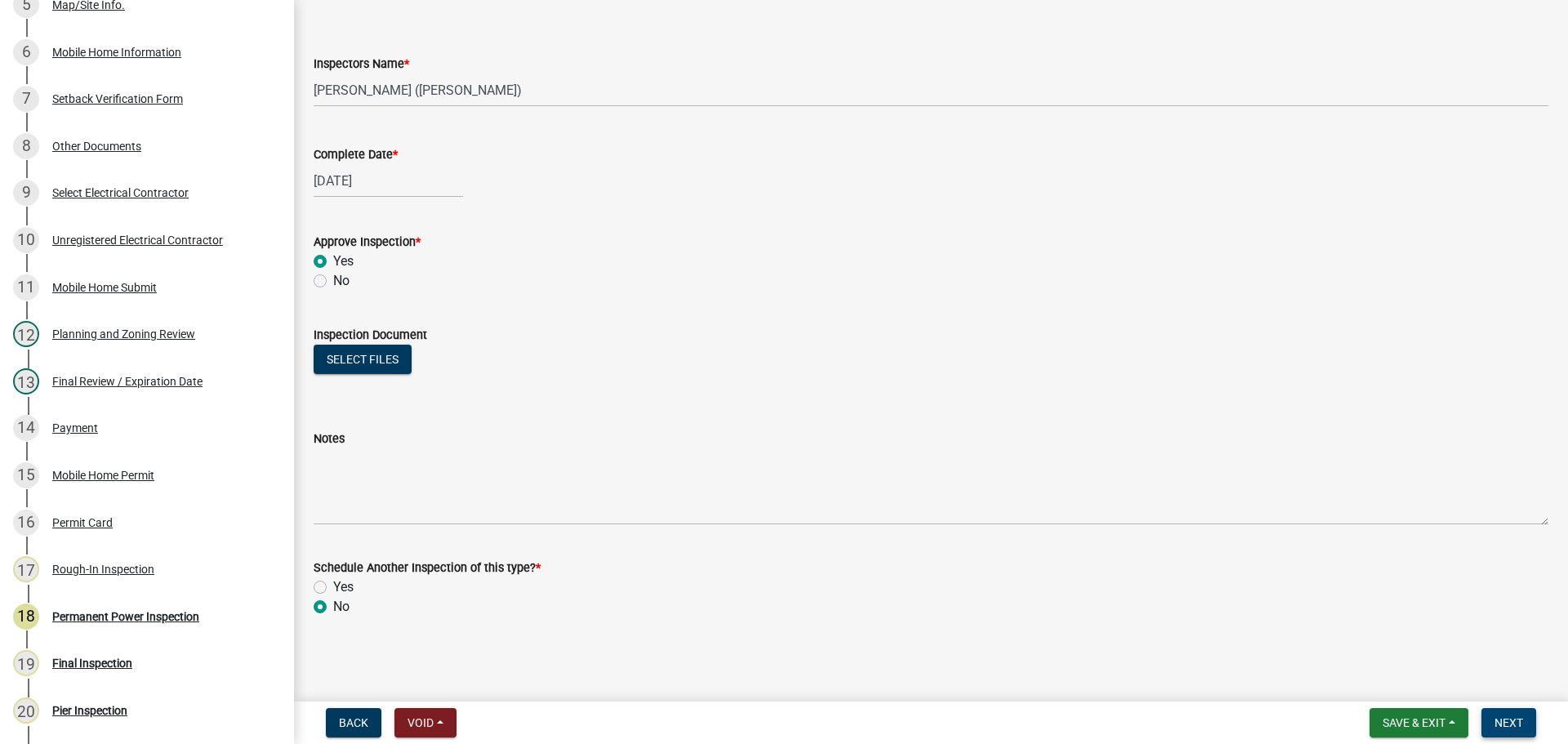
click at [1532, 711] on button "Next" at bounding box center [1508, 722] width 54 height 29
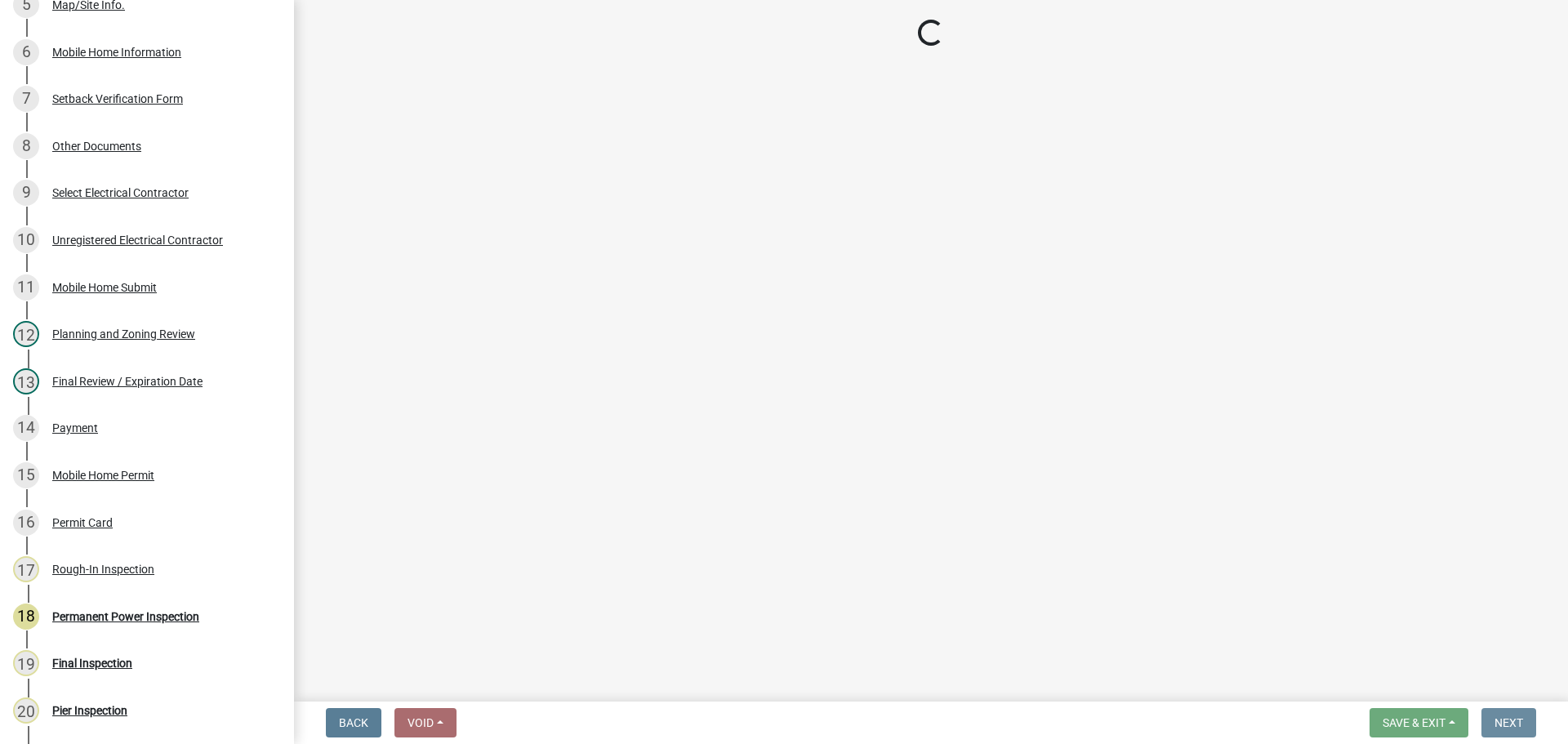
scroll to position [0, 0]
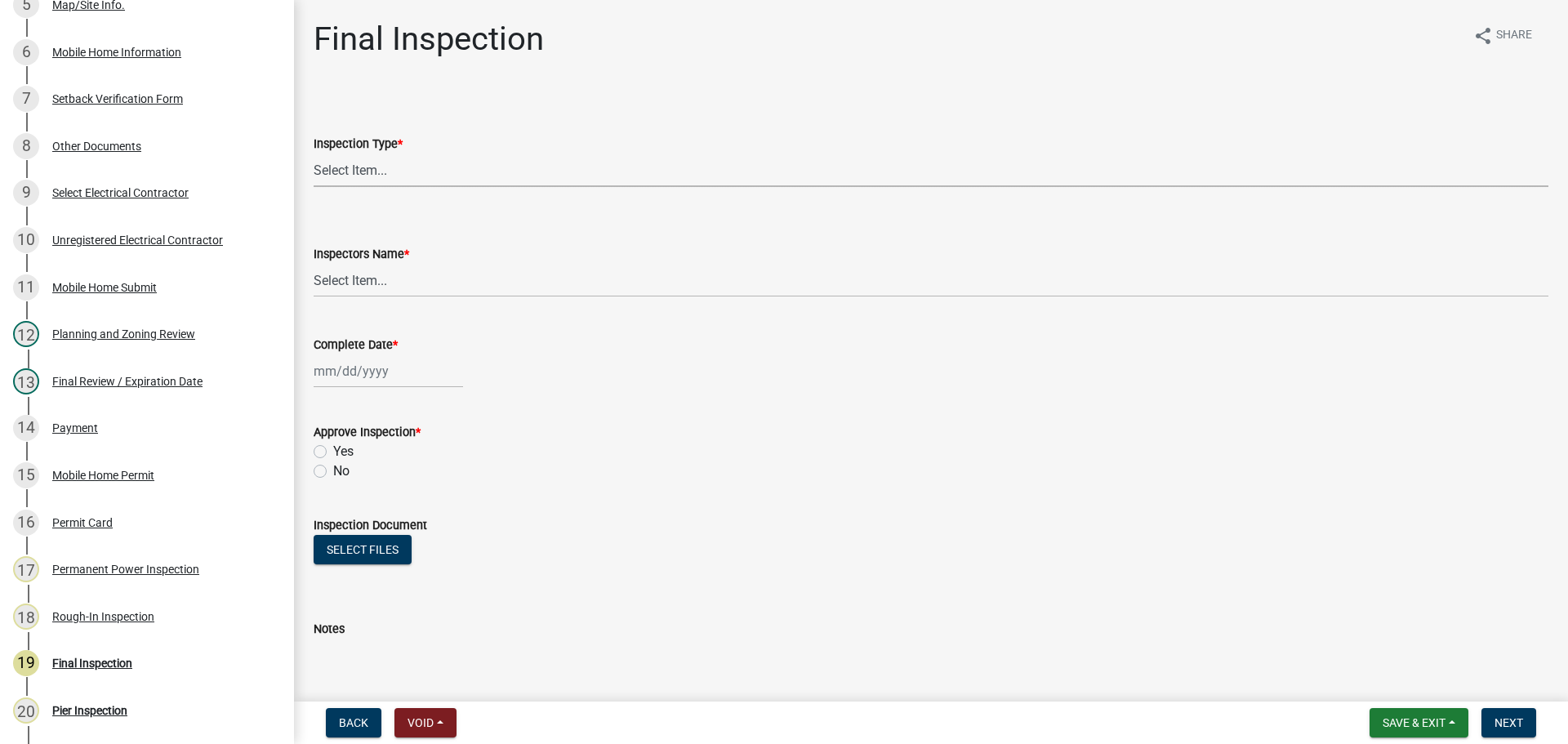
click at [423, 175] on select "Select Item... Final" at bounding box center [931, 170] width 1235 height 34
click at [314, 153] on select "Select Item... Final" at bounding box center [931, 170] width 1235 height 34
select select "68ea9506-92d8-4c77-854c-a0c5738c2580"
drag, startPoint x: 404, startPoint y: 272, endPoint x: 404, endPoint y: 284, distance: 12.0
click at [404, 276] on select "Select Item... [PERSON_NAME] ([PERSON_NAME]) [PERSON_NAME] ([PERSON_NAME]) Engi…" at bounding box center [931, 280] width 1235 height 34
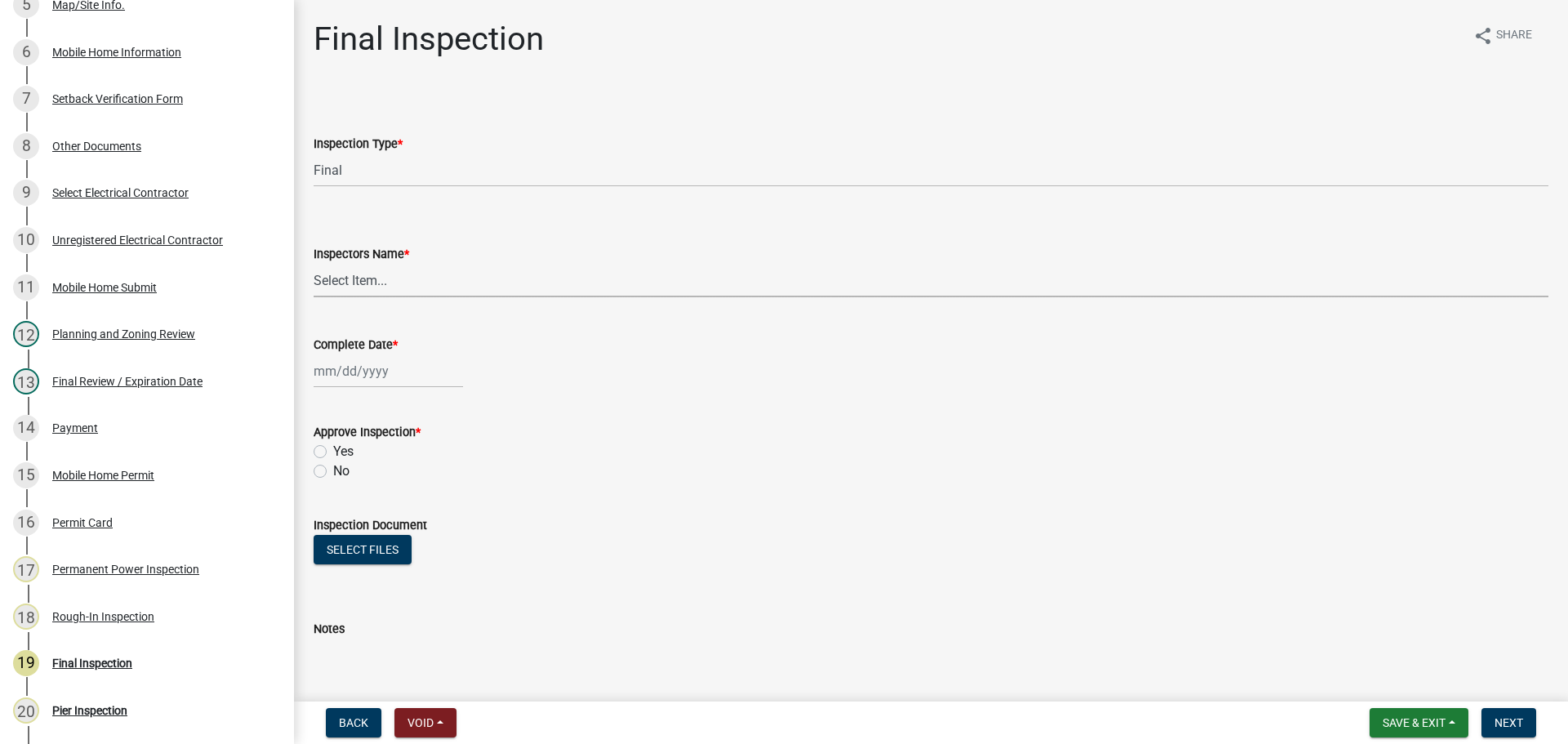
select select "b7f275ba-f507-42fd-b9cd-cd9544451c64"
click at [314, 264] on select "Select Item... [PERSON_NAME] ([PERSON_NAME]) [PERSON_NAME] ([PERSON_NAME]) Engi…" at bounding box center [931, 280] width 1235 height 34
click at [347, 391] on wm-data-entity-input "Complete Date *" at bounding box center [931, 357] width 1235 height 91
select select "9"
select select "2025"
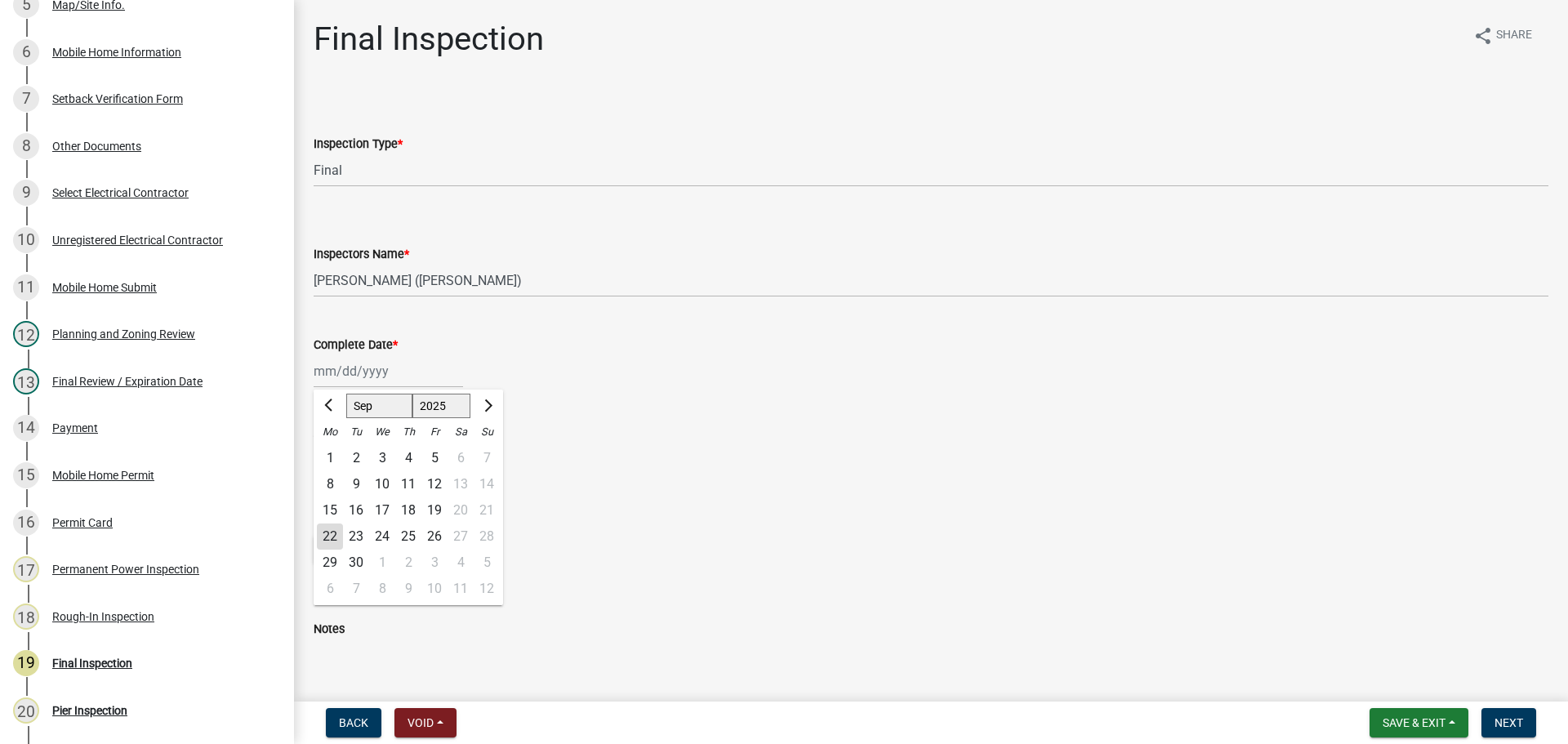
click at [355, 375] on div "[PERSON_NAME] Feb Mar Apr [PERSON_NAME][DATE] Oct Nov [DATE] 1526 1527 1528 152…" at bounding box center [388, 371] width 149 height 34
click at [328, 534] on div "22" at bounding box center [329, 536] width 26 height 26
type input "[DATE]"
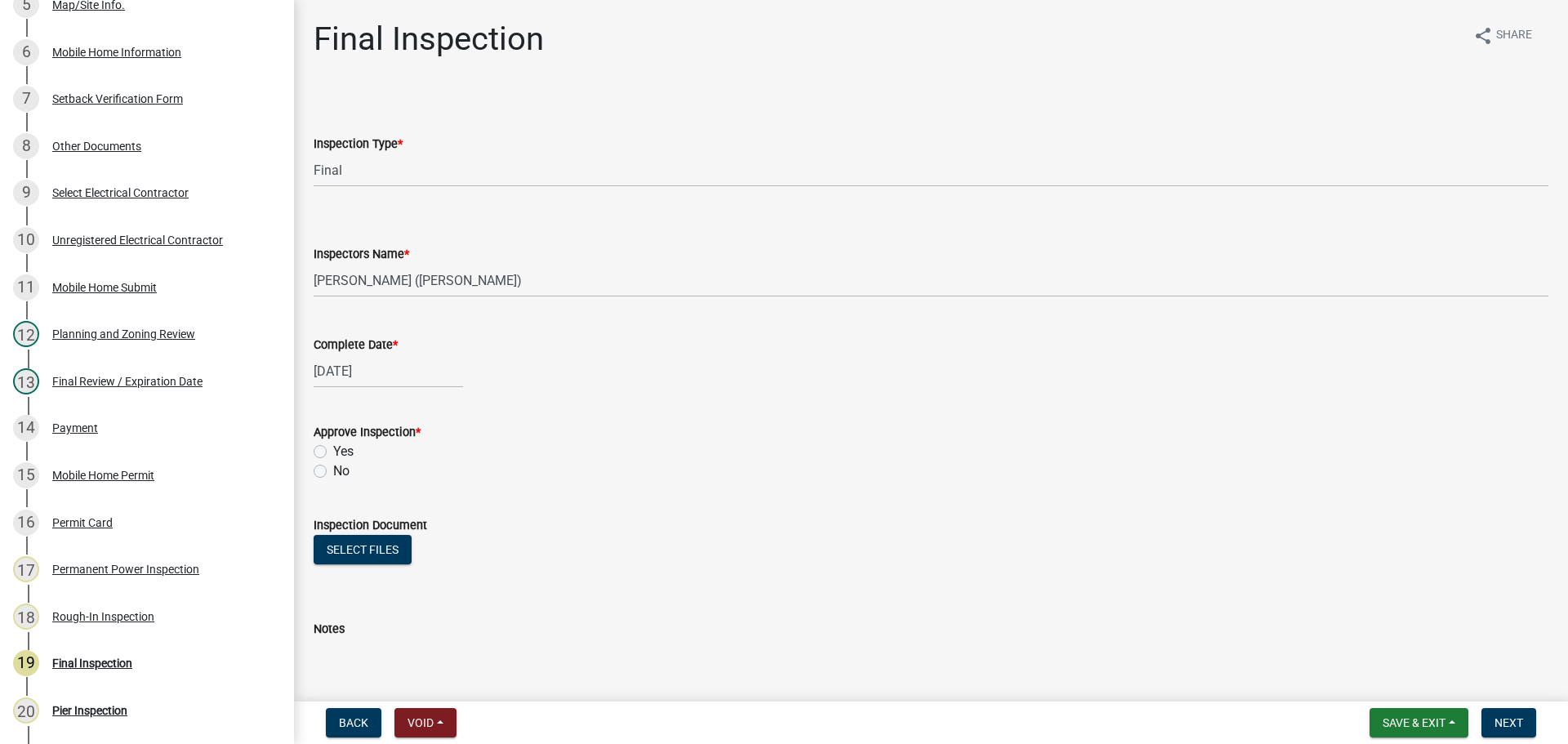
click at [343, 447] on label "Yes" at bounding box center [343, 451] width 21 height 20
click at [343, 447] on input "Yes" at bounding box center [338, 447] width 10 height 10
radio input "true"
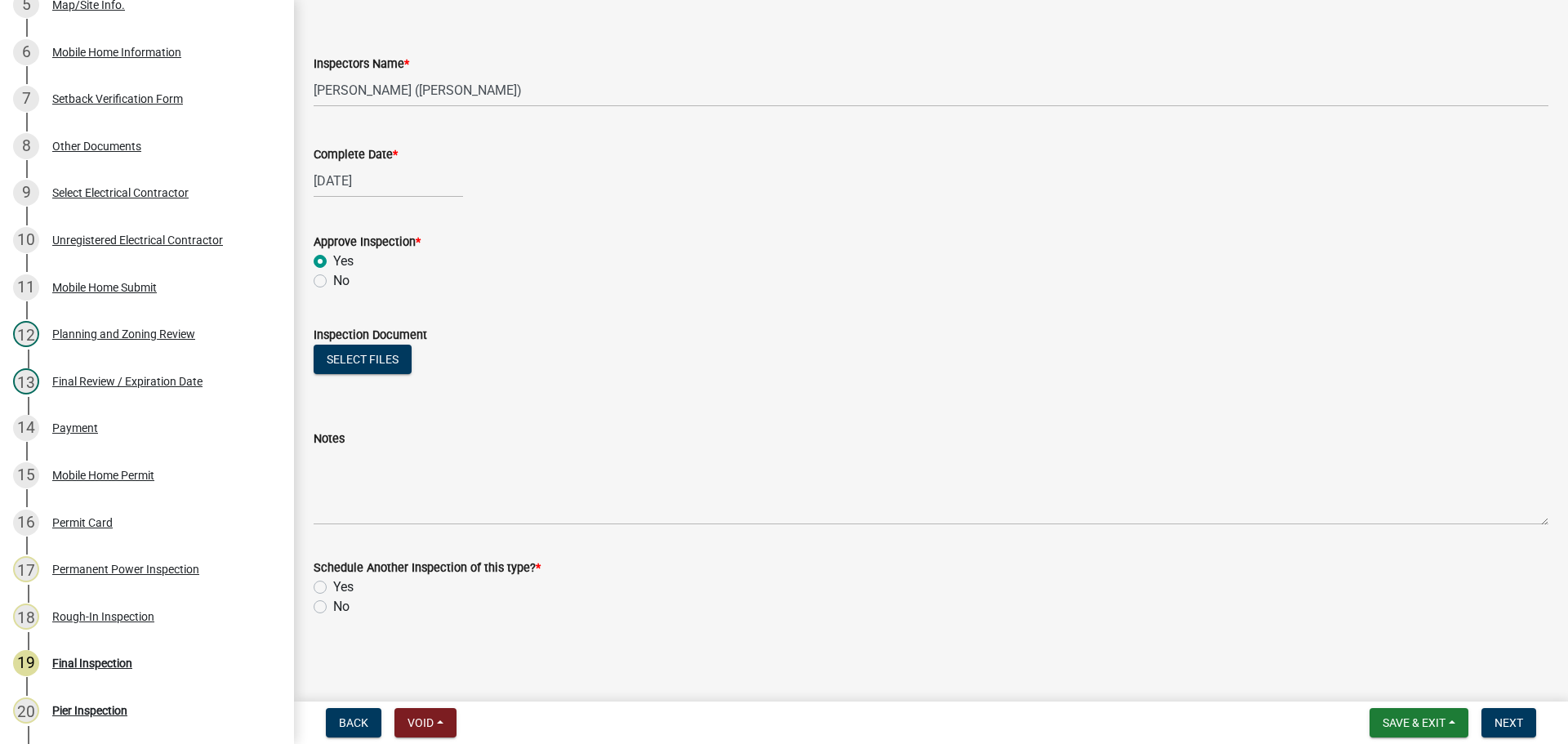
click at [351, 603] on div "No" at bounding box center [931, 606] width 1235 height 20
click at [346, 605] on label "No" at bounding box center [341, 606] width 16 height 20
click at [344, 605] on input "No" at bounding box center [338, 602] width 10 height 10
radio input "true"
click at [1527, 726] on button "Next" at bounding box center [1508, 722] width 54 height 29
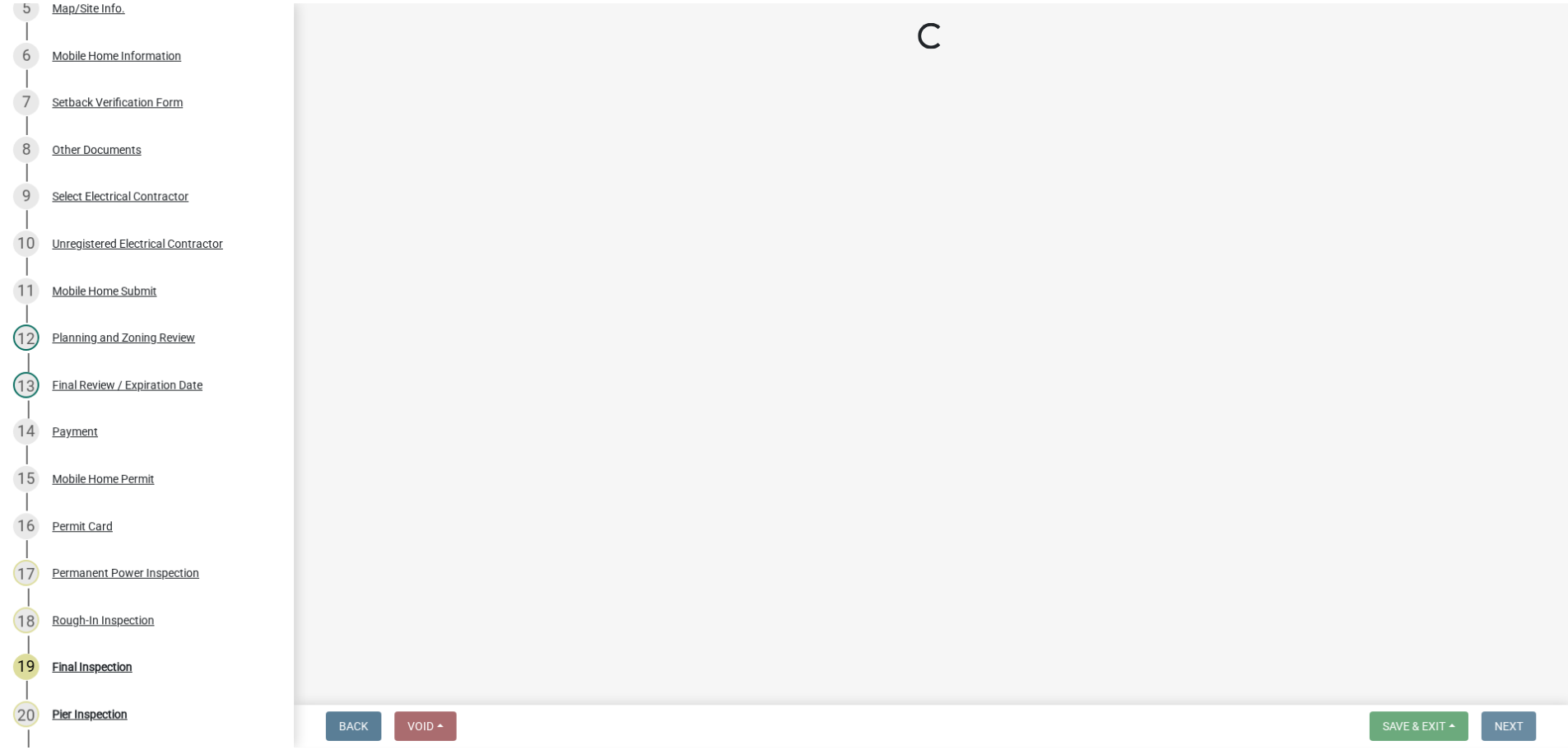
scroll to position [0, 0]
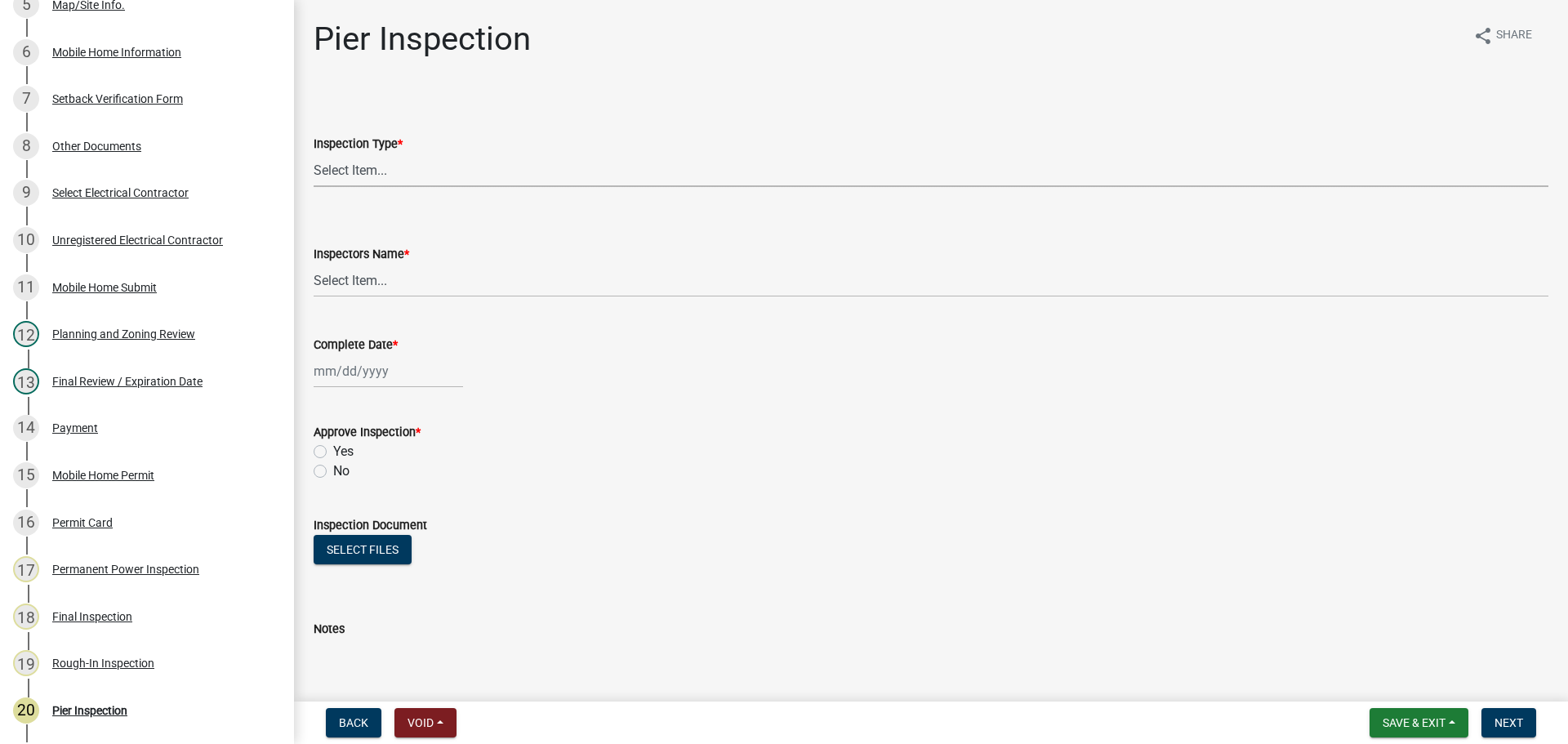
click at [461, 177] on select "Select Item... Pier" at bounding box center [931, 170] width 1235 height 34
click at [314, 153] on select "Select Item... Pier" at bounding box center [931, 170] width 1235 height 34
select select "1b850515-32bd-42de-9586-a5fa91f04e7f"
click at [150, 337] on div "Planning and Zoning Review" at bounding box center [124, 334] width 143 height 11
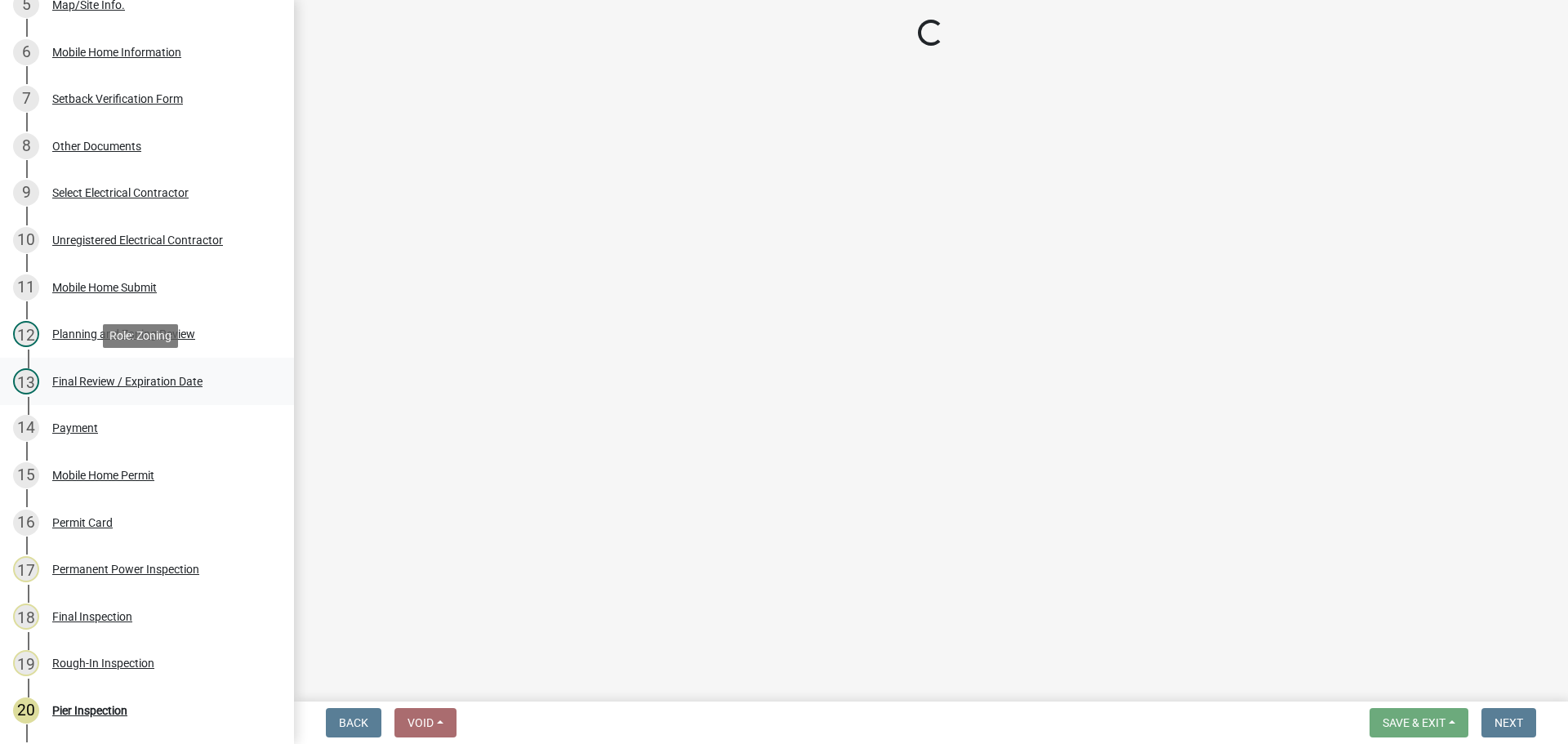
click at [175, 379] on div "Final Review / Expiration Date" at bounding box center [128, 381] width 150 height 11
select select "5ce200eb-feb1-496b-8127-7891293955f5"
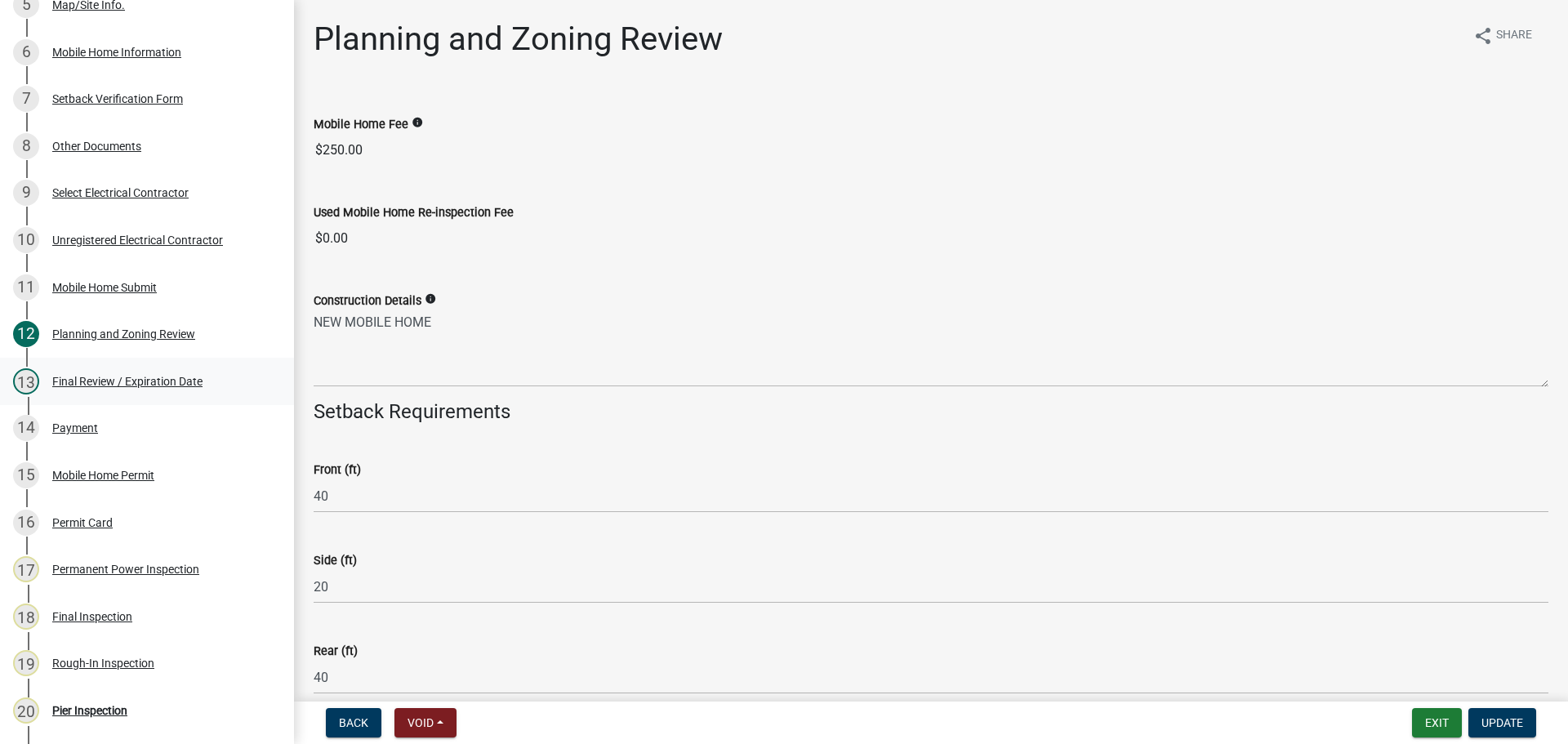
select select "5ce200eb-feb1-496b-8127-7891293955f5"
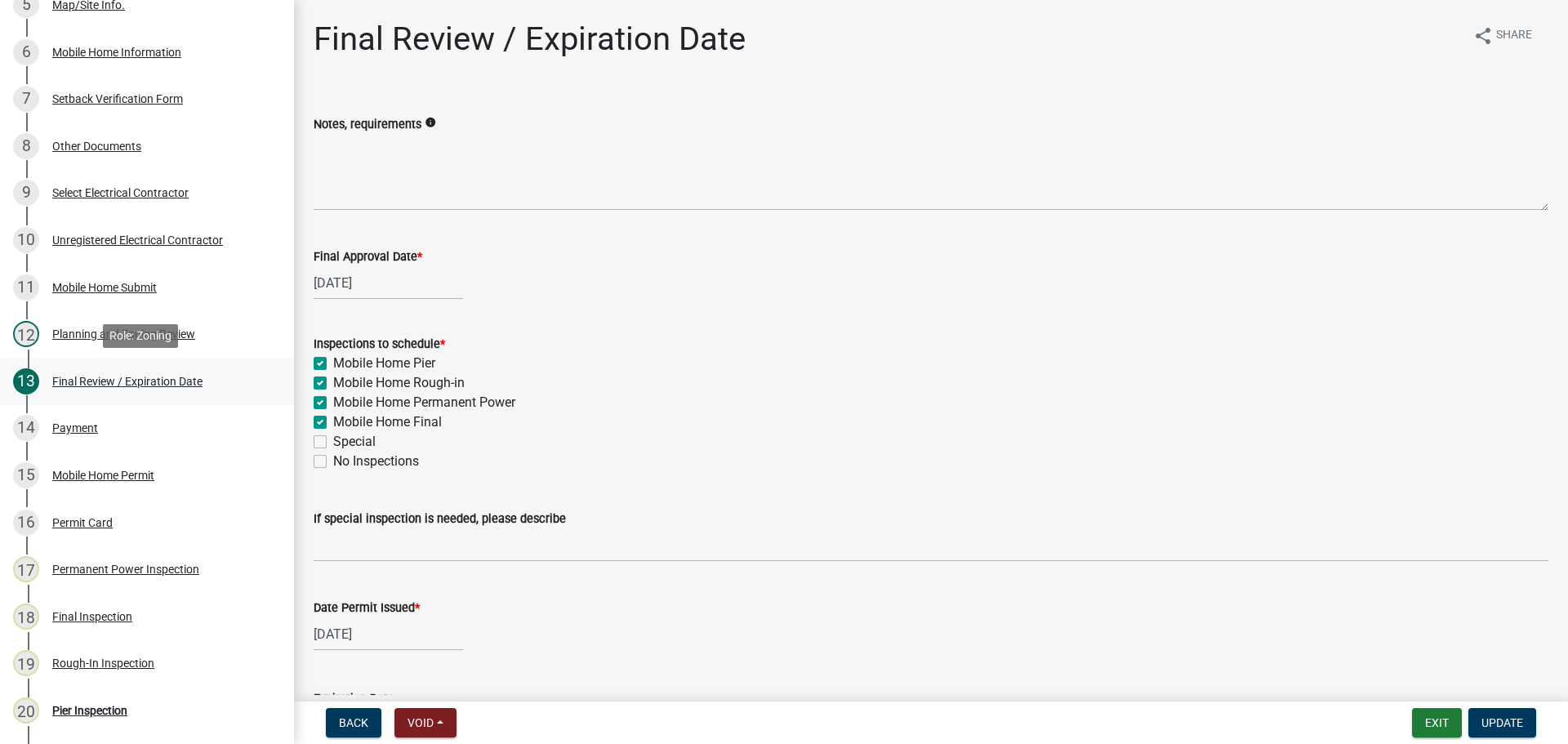
click at [198, 376] on div "Final Review / Expiration Date" at bounding box center [128, 381] width 150 height 11
click at [409, 355] on label "Mobile Home Pier" at bounding box center [384, 363] width 102 height 20
click at [344, 355] on input "Mobile Home Pier" at bounding box center [338, 359] width 10 height 10
checkbox input "false"
checkbox input "true"
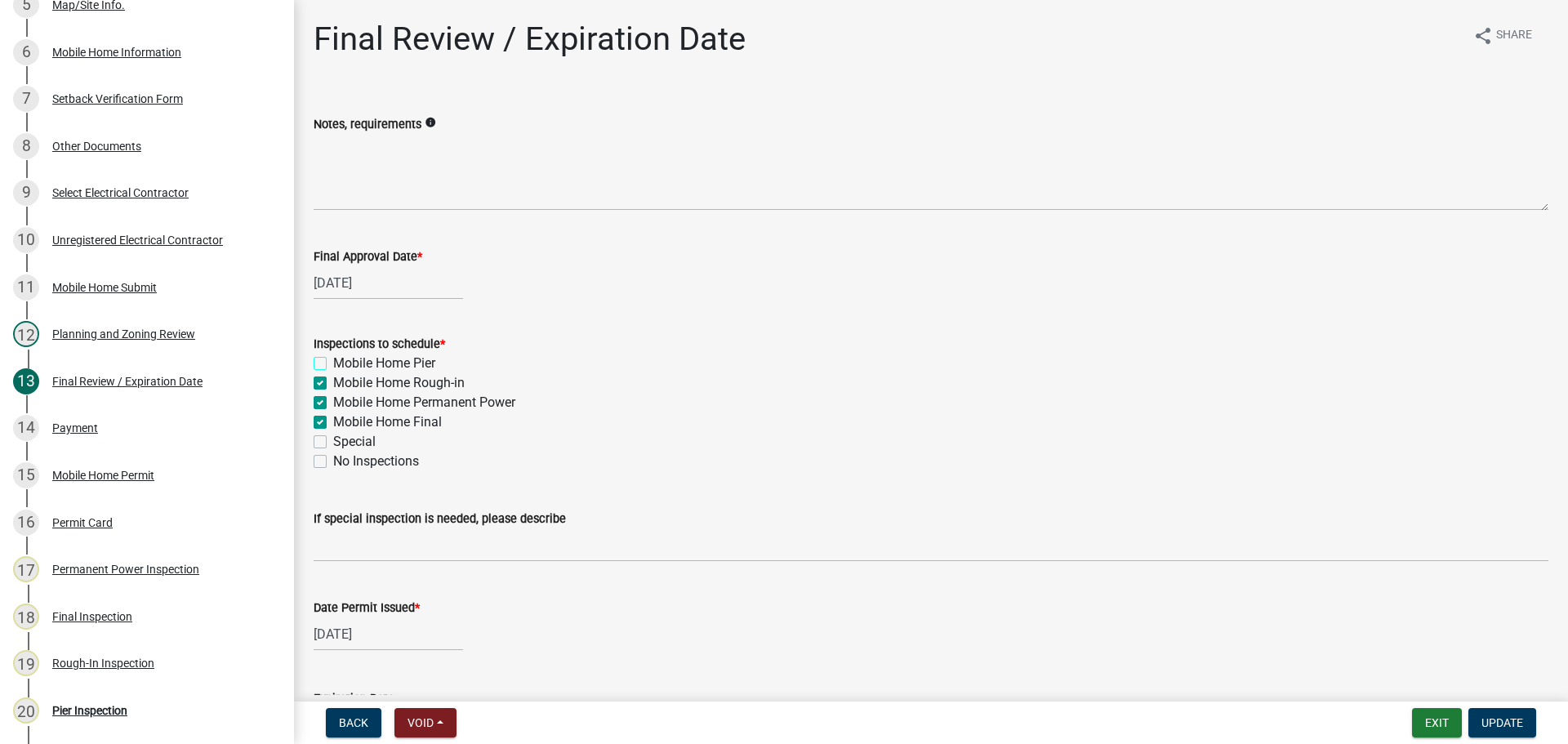
checkbox input "true"
checkbox input "false"
click at [1517, 710] on button "Update" at bounding box center [1502, 722] width 68 height 29
